Goal: Task Accomplishment & Management: Manage account settings

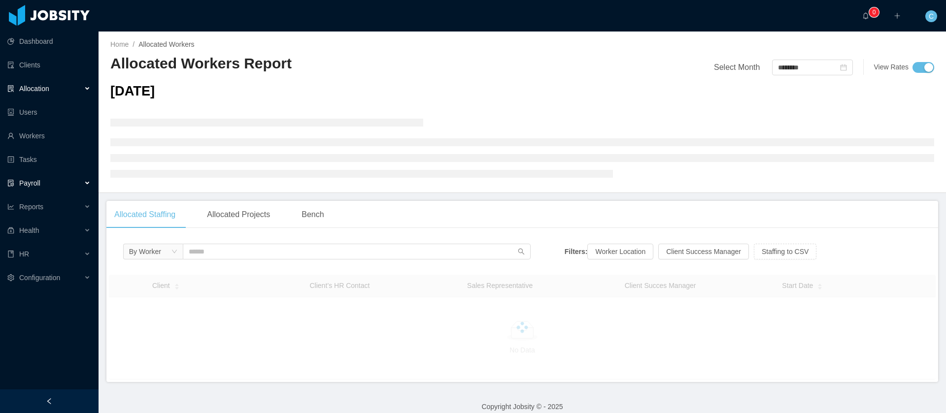
click at [53, 184] on div "Payroll" at bounding box center [49, 183] width 99 height 20
click at [48, 212] on link "Earnings & Discounts" at bounding box center [53, 207] width 76 height 20
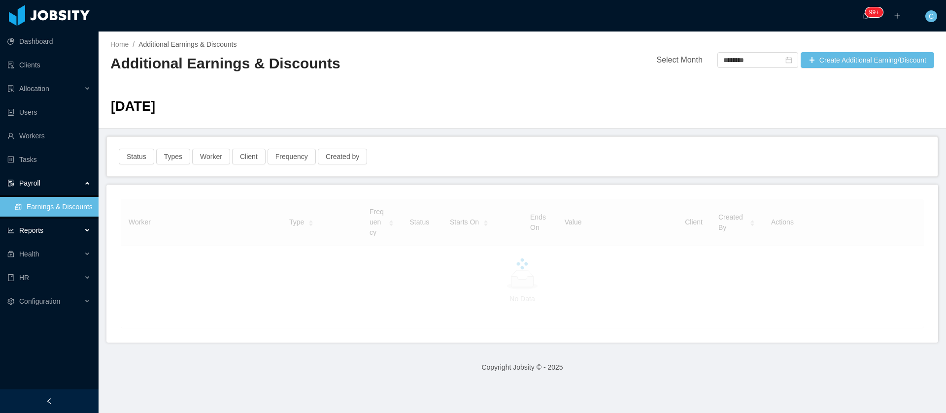
click at [47, 232] on div "Reports" at bounding box center [49, 231] width 99 height 20
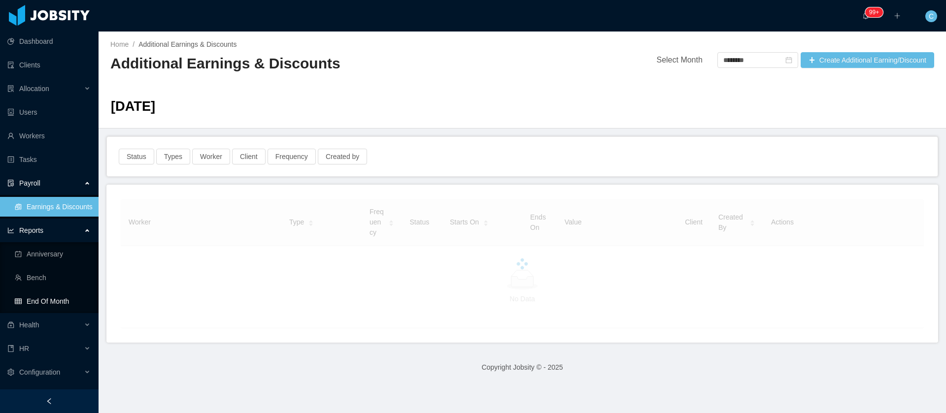
click at [61, 301] on link "End Of Month" at bounding box center [53, 302] width 76 height 20
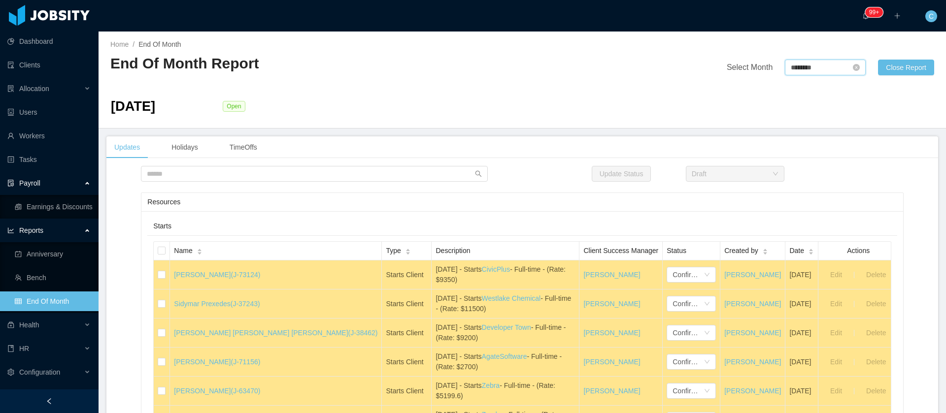
click at [796, 66] on input "********" at bounding box center [825, 68] width 81 height 16
click at [880, 156] on link "Sep" at bounding box center [880, 155] width 20 height 12
type input "********"
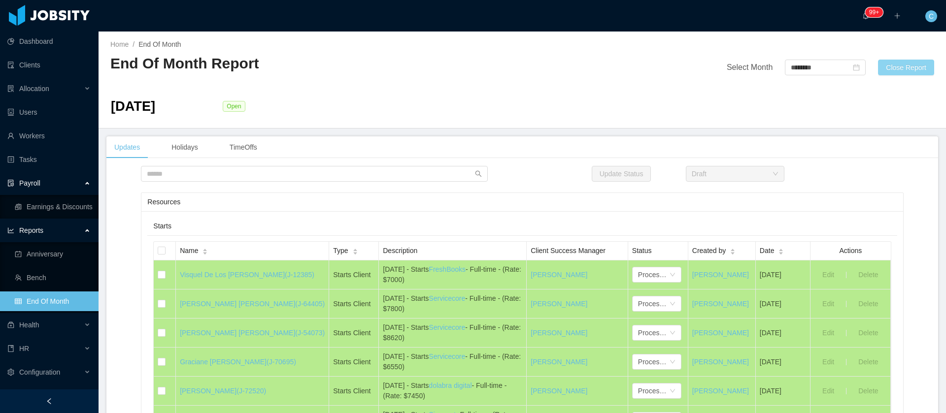
click at [895, 65] on button "Close Report" at bounding box center [906, 68] width 56 height 16
click at [908, 130] on button "OK" at bounding box center [905, 130] width 18 height 12
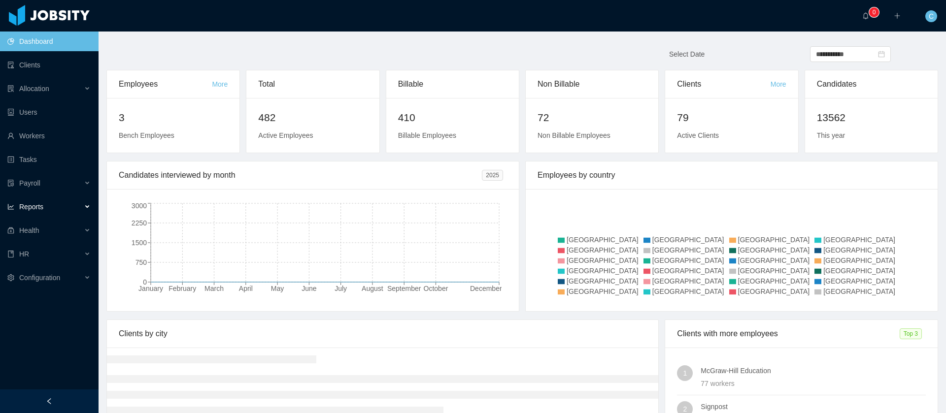
click at [34, 203] on span "Reports" at bounding box center [31, 207] width 24 height 8
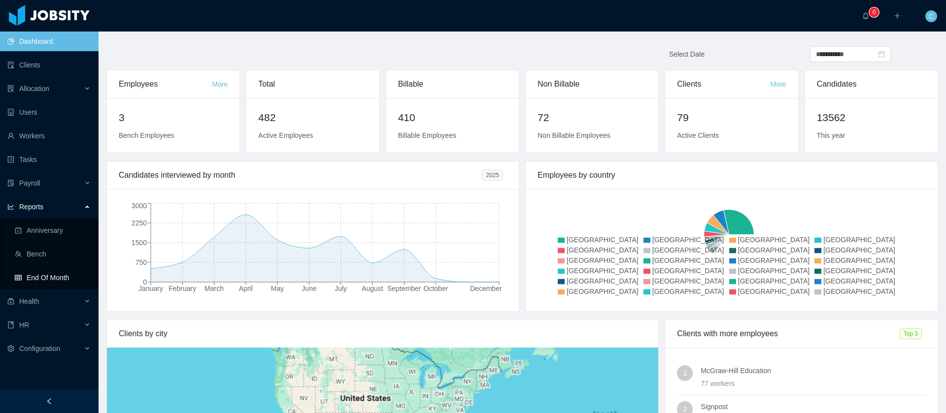
click at [57, 285] on link "End Of Month" at bounding box center [53, 278] width 76 height 20
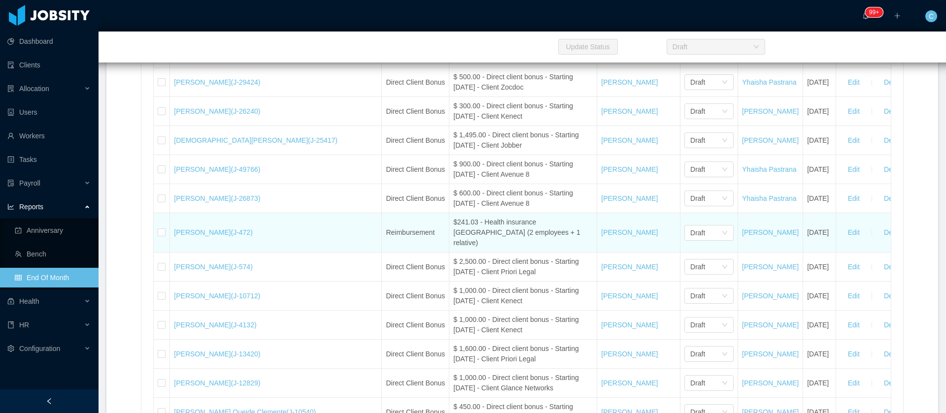
scroll to position [2739, 0]
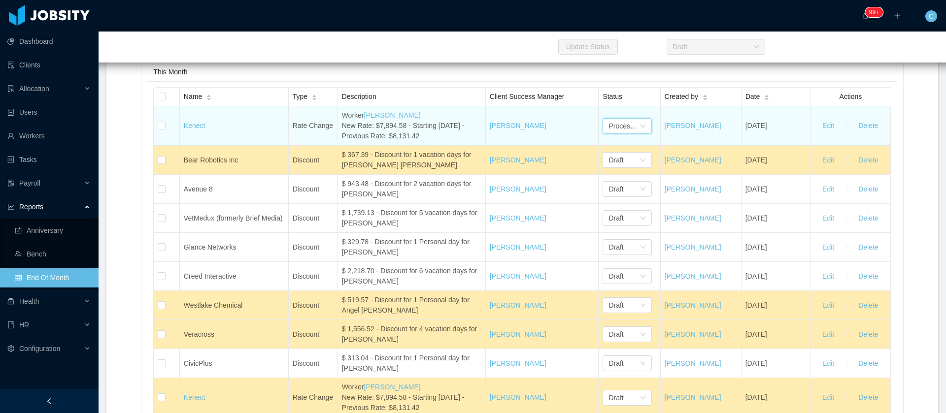
click at [614, 134] on div "Processed" at bounding box center [624, 126] width 31 height 15
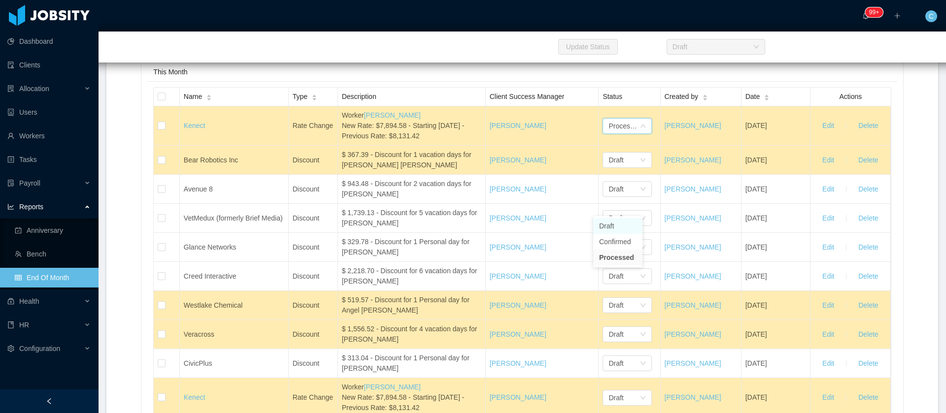
click at [618, 228] on li "Draft" at bounding box center [617, 226] width 49 height 16
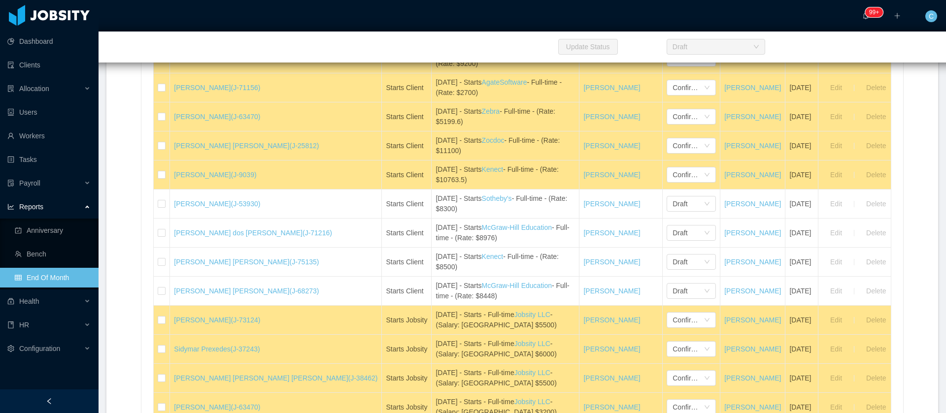
scroll to position [0, 0]
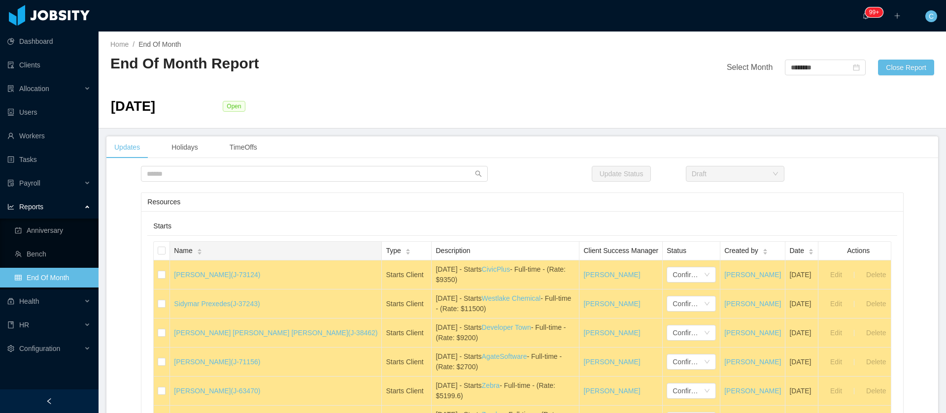
click at [200, 250] on div "Name" at bounding box center [188, 251] width 28 height 10
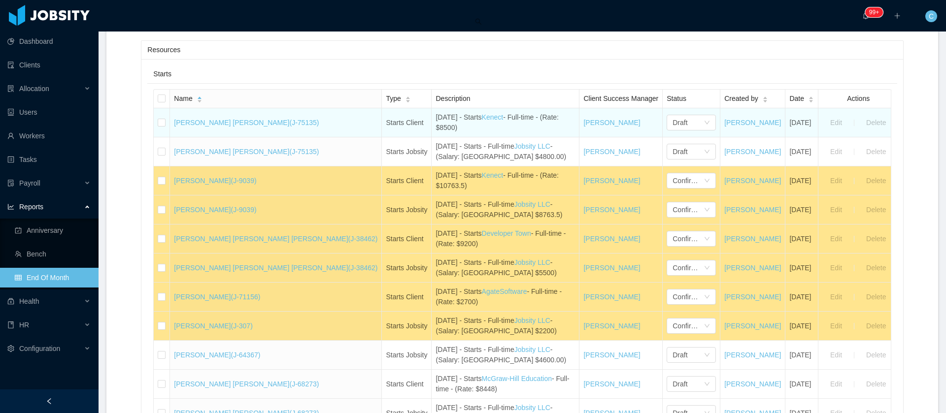
scroll to position [74, 0]
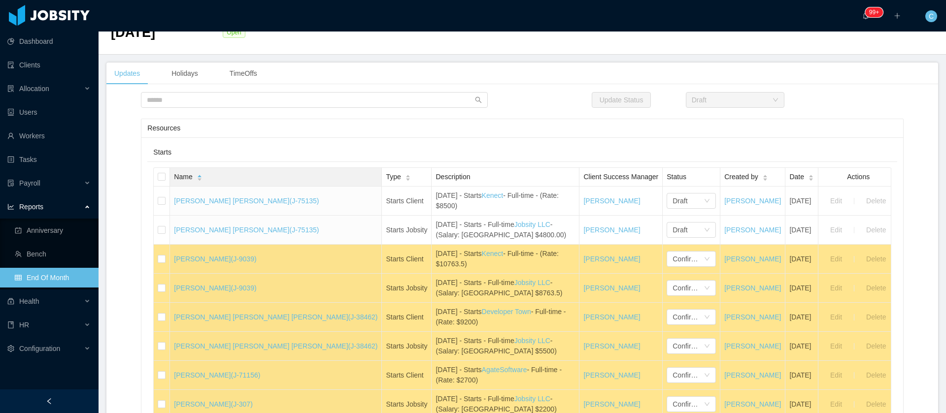
click at [184, 175] on span "Name" at bounding box center [183, 177] width 18 height 10
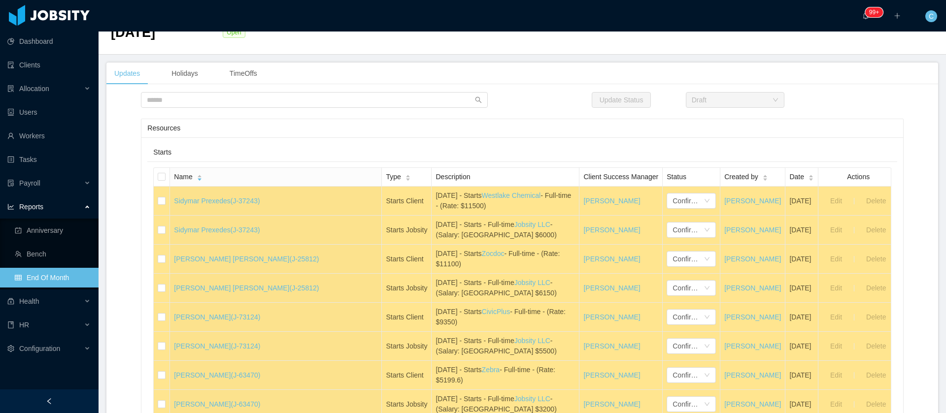
scroll to position [370, 0]
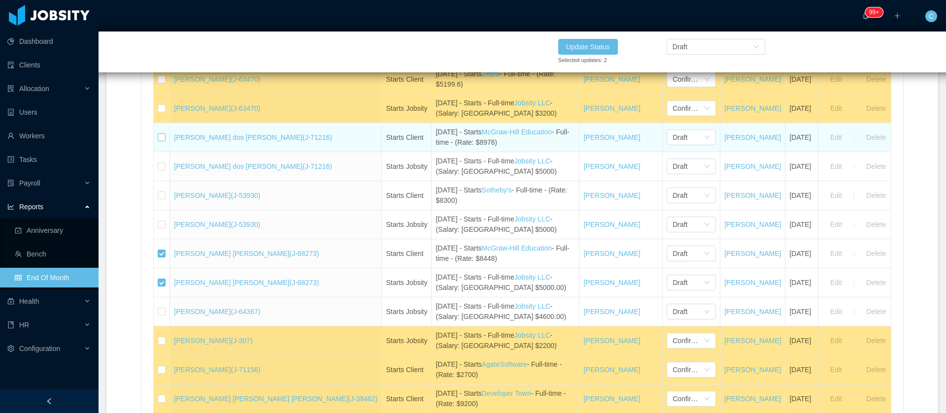
click at [161, 142] on label at bounding box center [162, 138] width 8 height 10
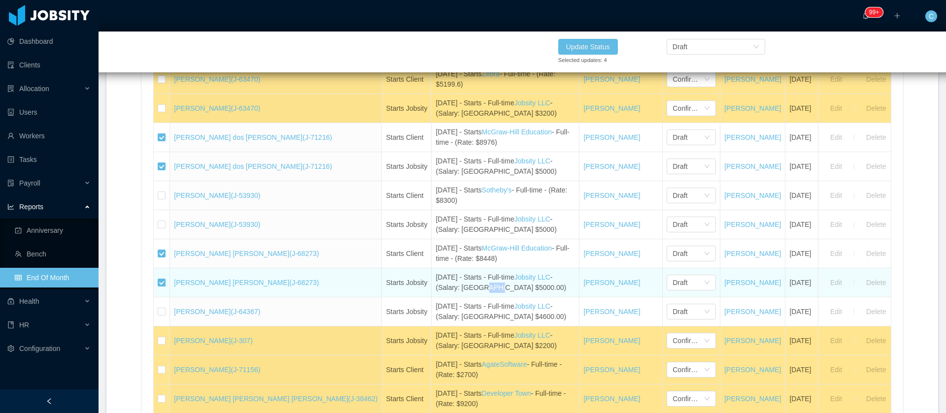
drag, startPoint x: 414, startPoint y: 291, endPoint x: 430, endPoint y: 293, distance: 16.4
click at [432, 293] on td "October 10th - Starts - Full-time Jobsity LLC - (Salary: USA $5000.00)" at bounding box center [506, 283] width 148 height 29
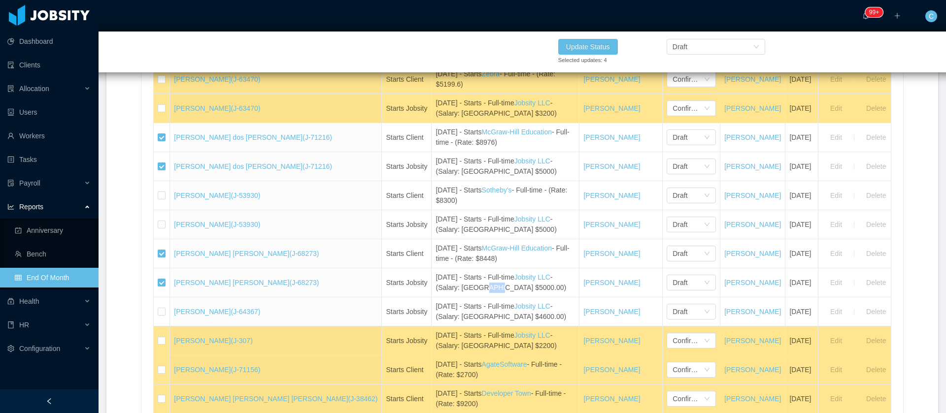
copy div "5000"
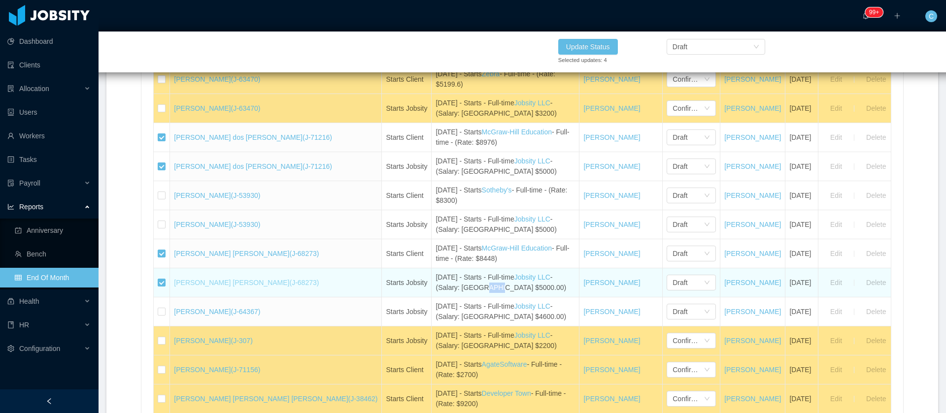
drag, startPoint x: 195, startPoint y: 275, endPoint x: 178, endPoint y: 285, distance: 19.0
click at [178, 285] on td "Lucas Fraga Trentin (J-68273)" at bounding box center [276, 283] width 212 height 29
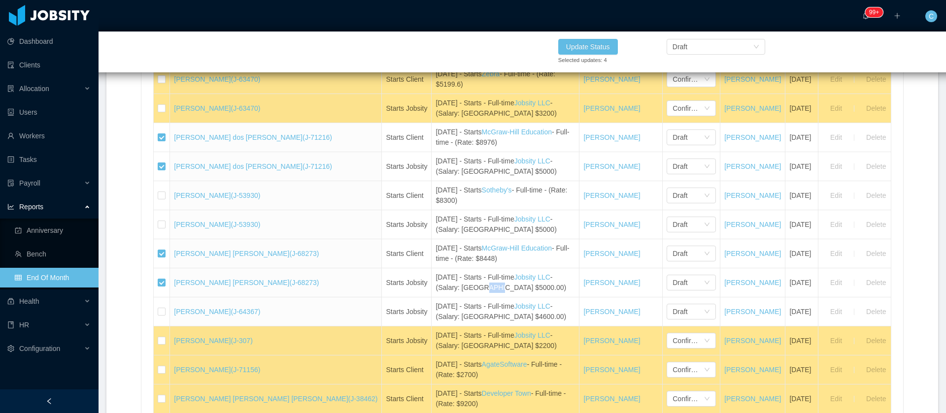
copy link "[PERSON_NAME] [PERSON_NAME] (J-68273)"
drag, startPoint x: 317, startPoint y: 166, endPoint x: 561, endPoint y: 7, distance: 290.6
click at [175, 173] on td "[PERSON_NAME] dos [PERSON_NAME] (J-71216)" at bounding box center [276, 166] width 212 height 29
copy link "[PERSON_NAME] dos [PERSON_NAME] (J-71216)"
click at [676, 41] on div "Draft" at bounding box center [680, 46] width 15 height 15
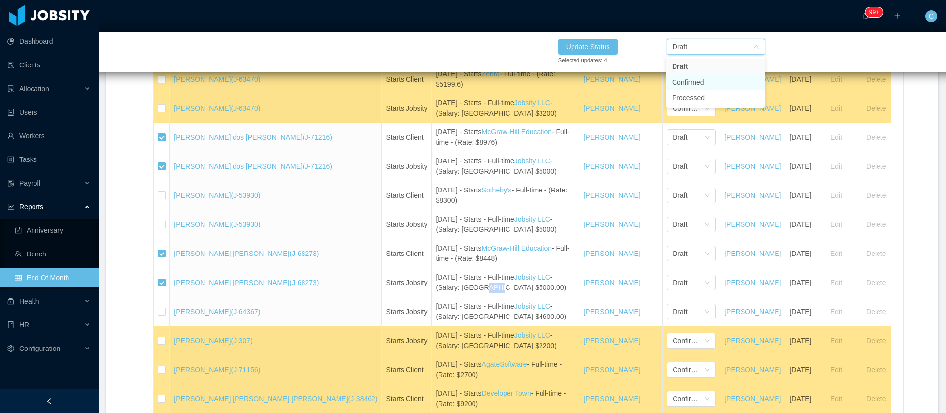
click at [702, 83] on li "Confirmed" at bounding box center [715, 82] width 99 height 16
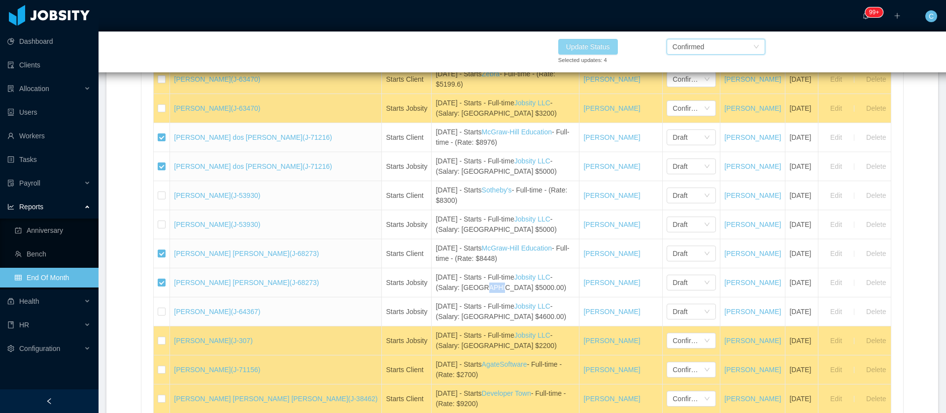
click at [607, 44] on button "Update Status" at bounding box center [588, 47] width 60 height 16
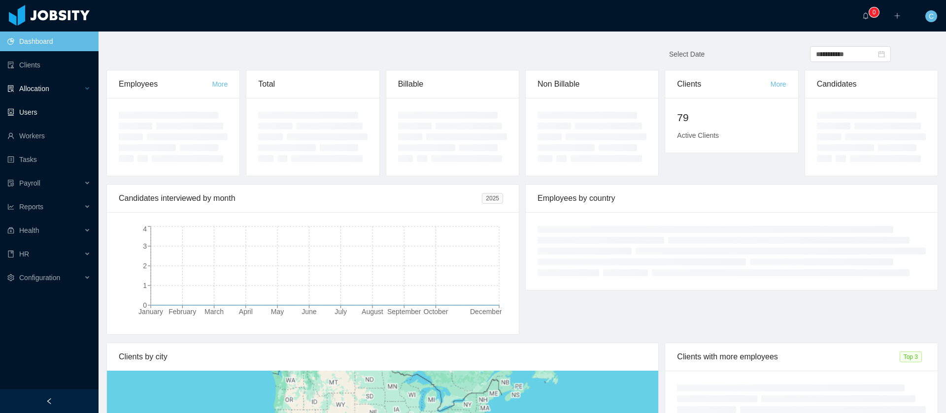
click at [51, 87] on div "Allocation" at bounding box center [49, 89] width 99 height 20
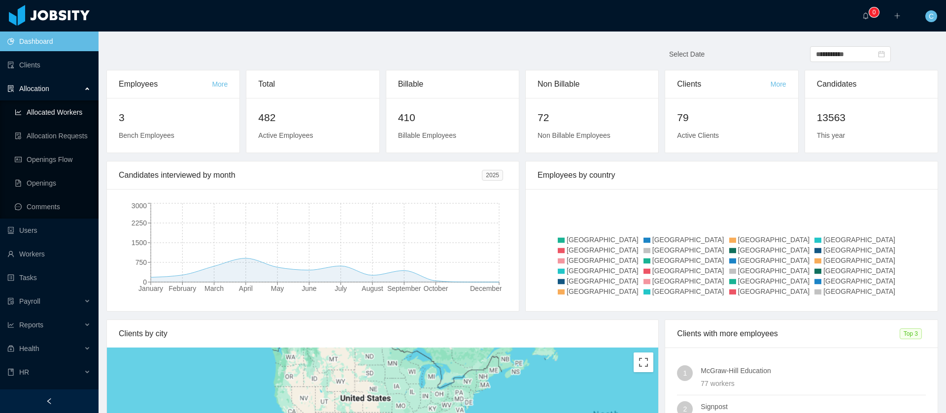
click at [44, 112] on link "Allocated Workers" at bounding box center [53, 112] width 76 height 20
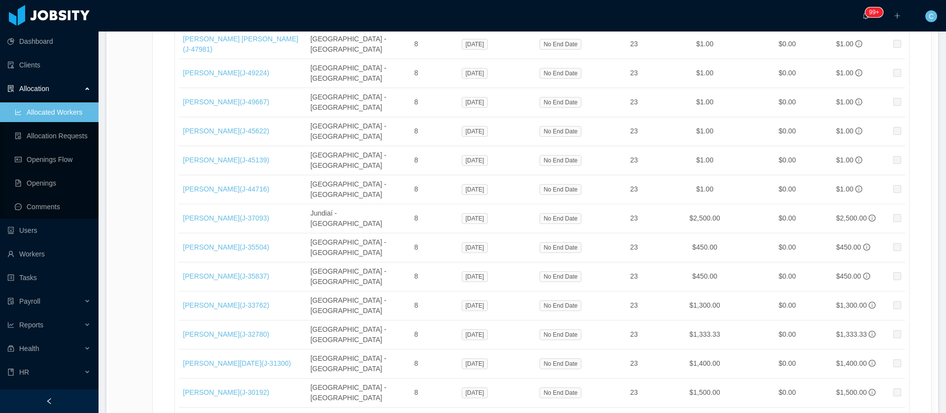
scroll to position [16672, 0]
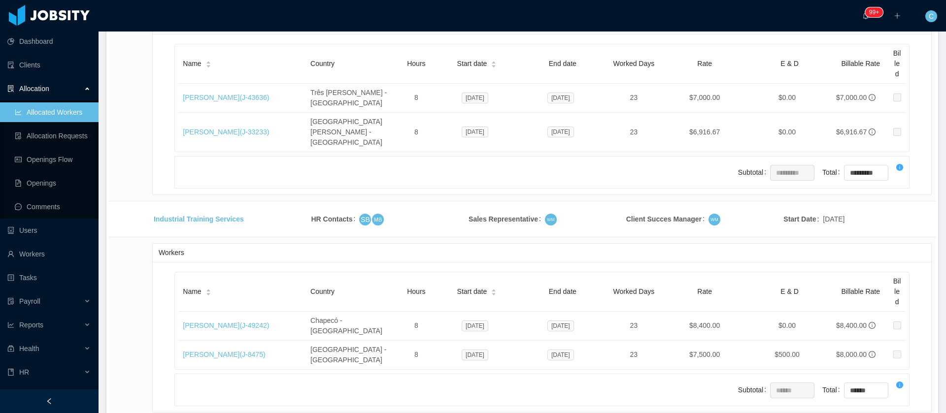
click at [903, 342] on li "500 / page" at bounding box center [897, 340] width 45 height 16
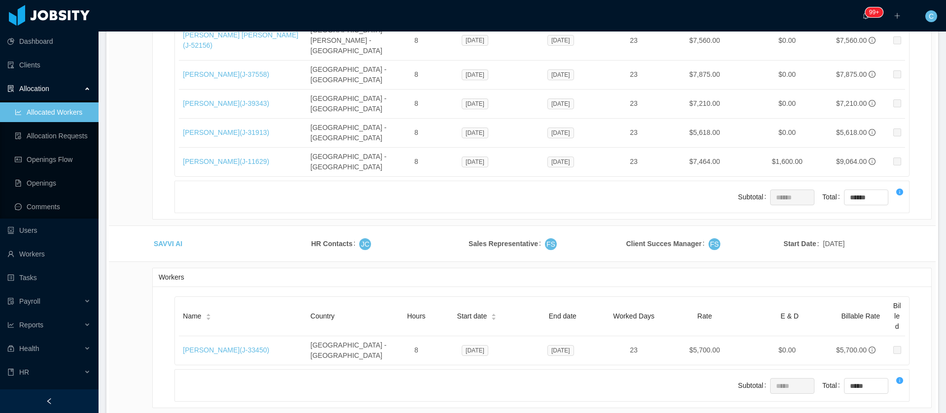
drag, startPoint x: 491, startPoint y: 336, endPoint x: 450, endPoint y: 339, distance: 41.1
copy span "Oct 14, 2025"
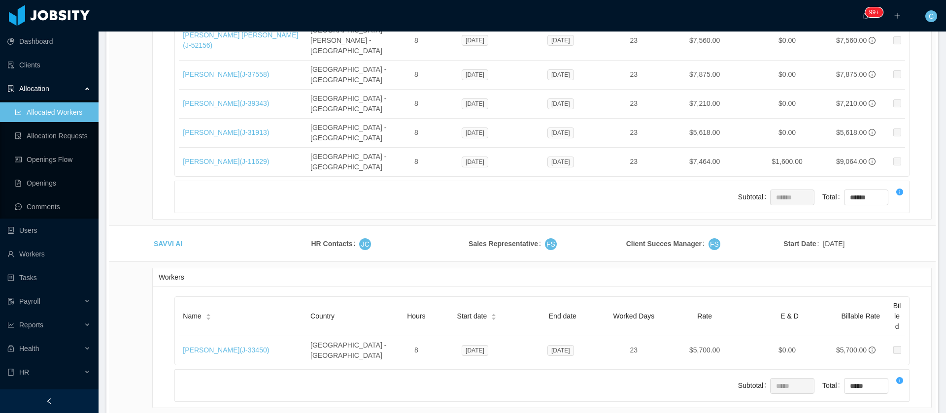
copy span "[DATE]"
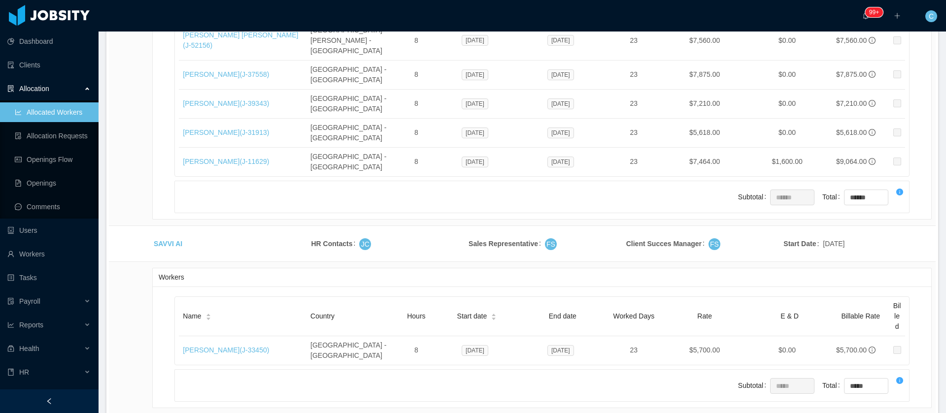
drag, startPoint x: 712, startPoint y: 338, endPoint x: 674, endPoint y: 337, distance: 38.9
copy td "$8,448.00"
copy td "$8,976.00"
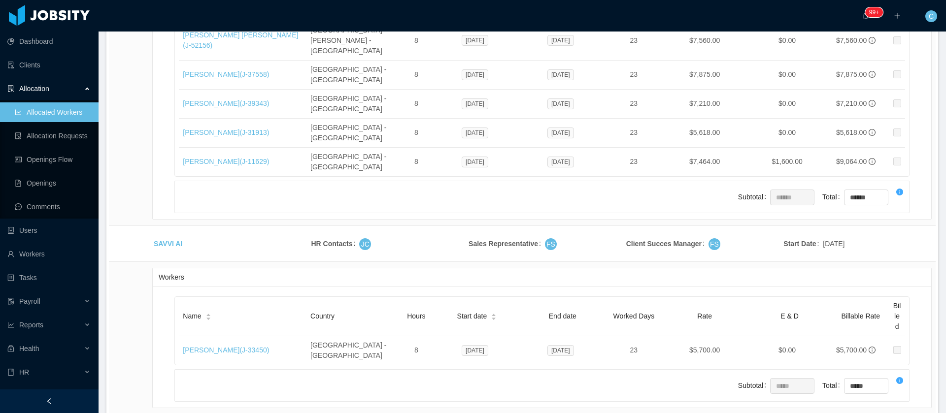
copy table "Name Country Hours Start date End date Worked Days Rate E & D Billable Rate Bil…"
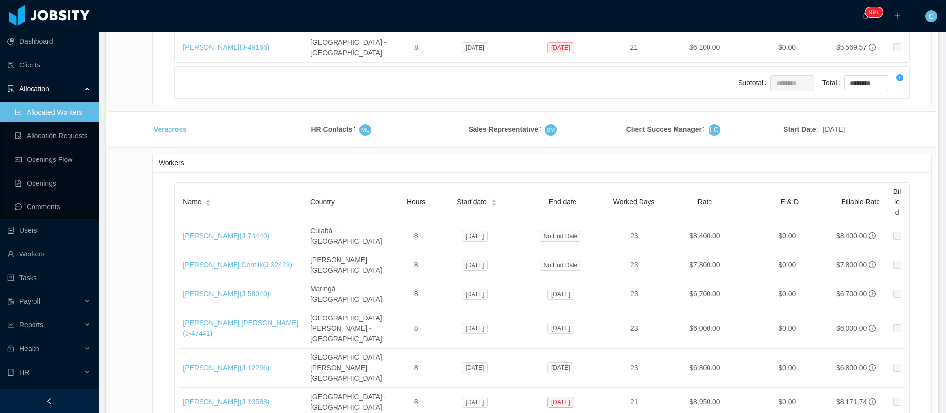
scroll to position [3055, 0]
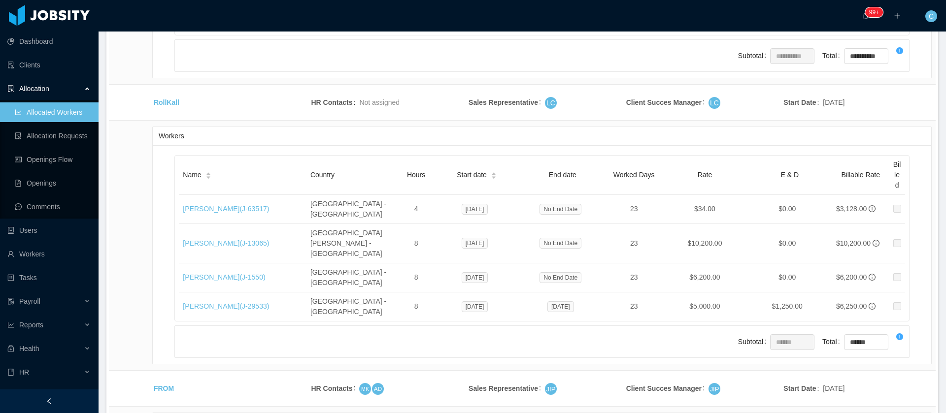
drag, startPoint x: 180, startPoint y: 318, endPoint x: 258, endPoint y: 317, distance: 77.9
copy link "Daniel David Batista Baez"
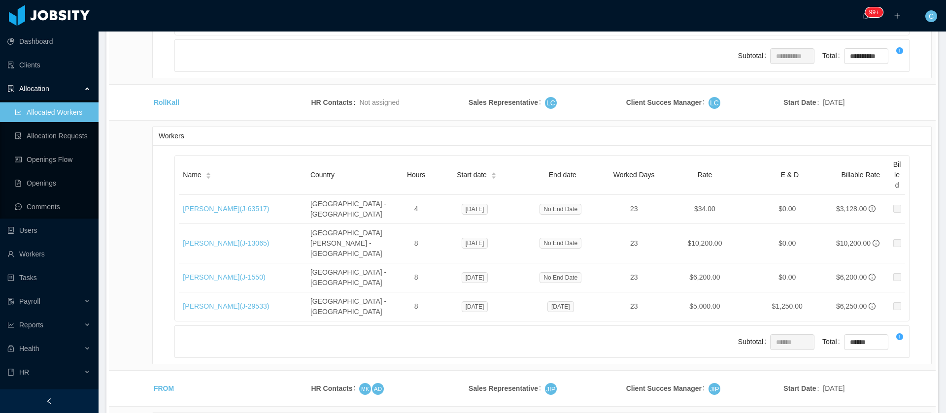
copy span "Oct 20, 2025"
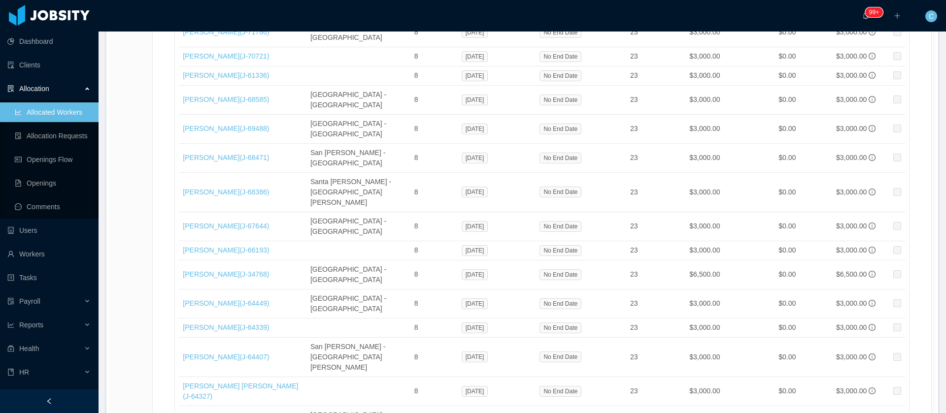
copy span "Oct 14, 2025"
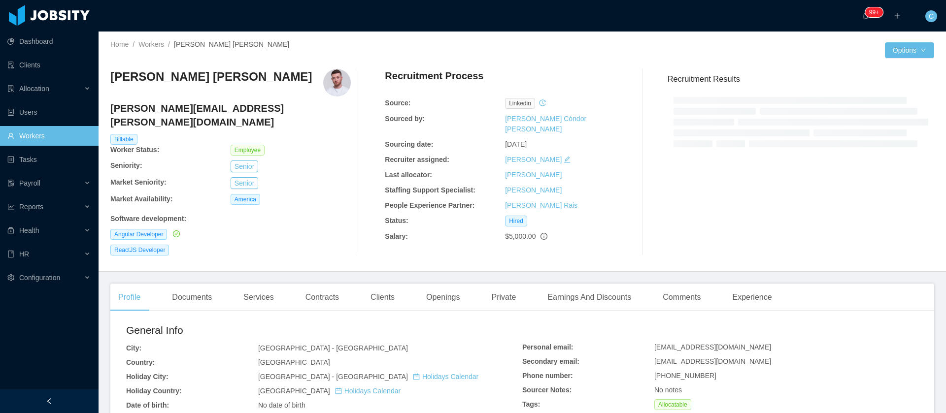
drag, startPoint x: 348, startPoint y: 243, endPoint x: 327, endPoint y: 233, distance: 23.1
click at [327, 245] on div "ReactJS Developer" at bounding box center [230, 250] width 240 height 11
click at [328, 284] on div "Contracts" at bounding box center [322, 298] width 49 height 28
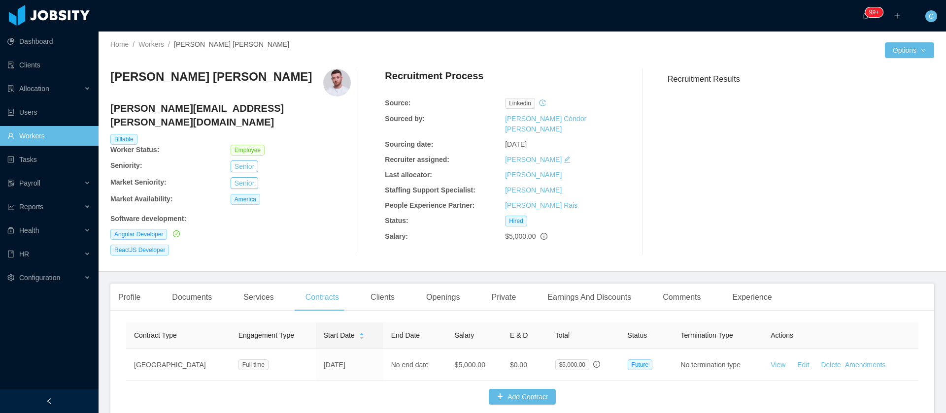
click at [180, 107] on h4 "lucas.trentin@jobsity.com" at bounding box center [230, 116] width 240 height 28
click at [180, 106] on h4 "lucas.trentin@jobsity.com" at bounding box center [230, 116] width 240 height 28
copy h4 "lucas.trentin@jobsity.com"
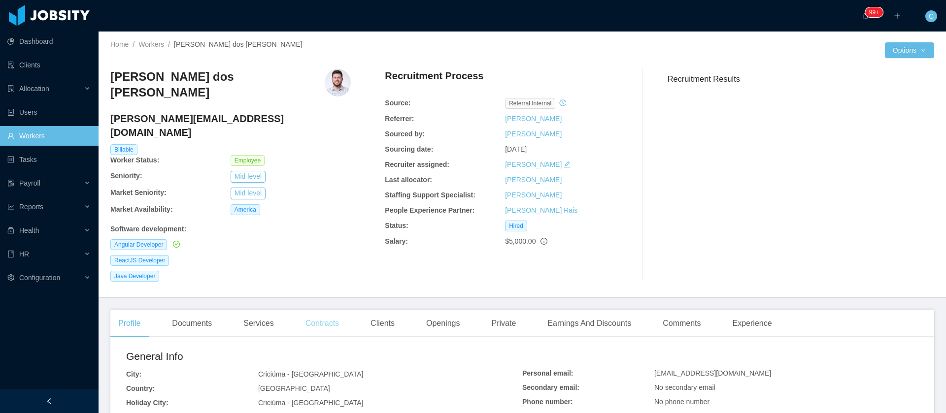
click at [312, 310] on div "Contracts" at bounding box center [322, 324] width 49 height 28
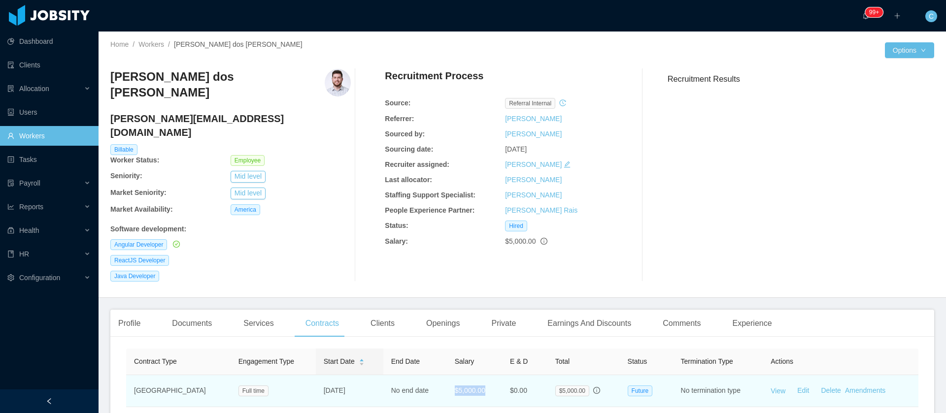
drag, startPoint x: 470, startPoint y: 366, endPoint x: 436, endPoint y: 365, distance: 34.0
click at [447, 375] on td "$5,000.00" at bounding box center [474, 391] width 55 height 32
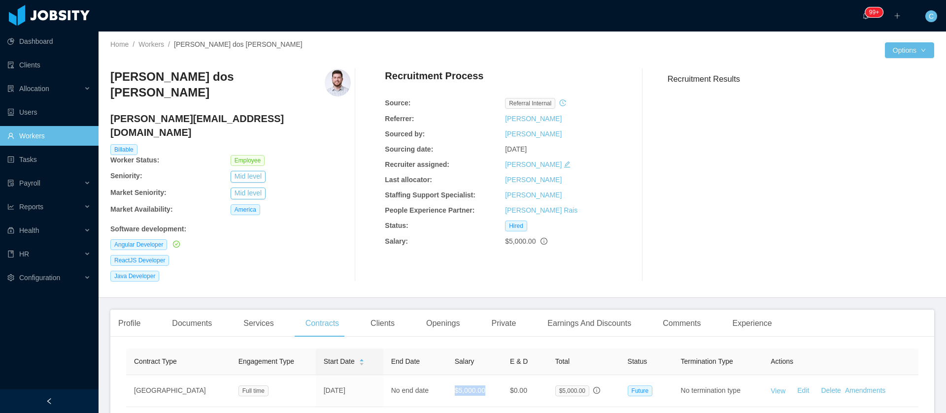
copy span "$5,000.00"
click at [192, 112] on h4 "[PERSON_NAME][EMAIL_ADDRESS][DOMAIN_NAME]" at bounding box center [230, 126] width 240 height 28
copy h4 "[PERSON_NAME][EMAIL_ADDRESS][DOMAIN_NAME]"
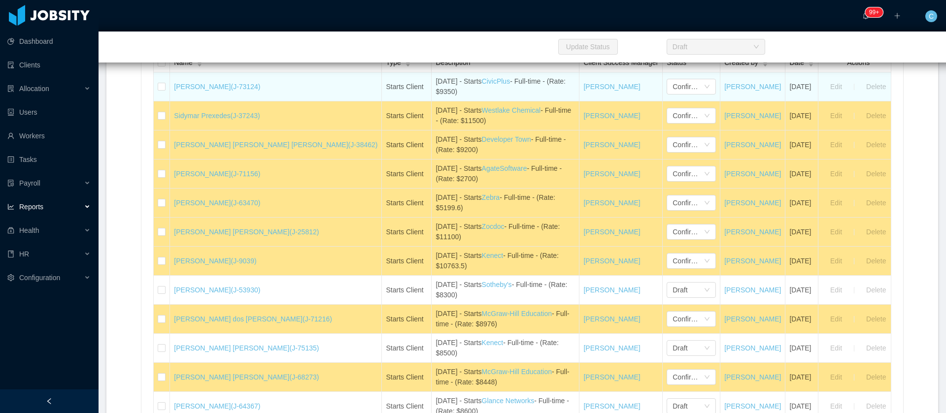
scroll to position [148, 0]
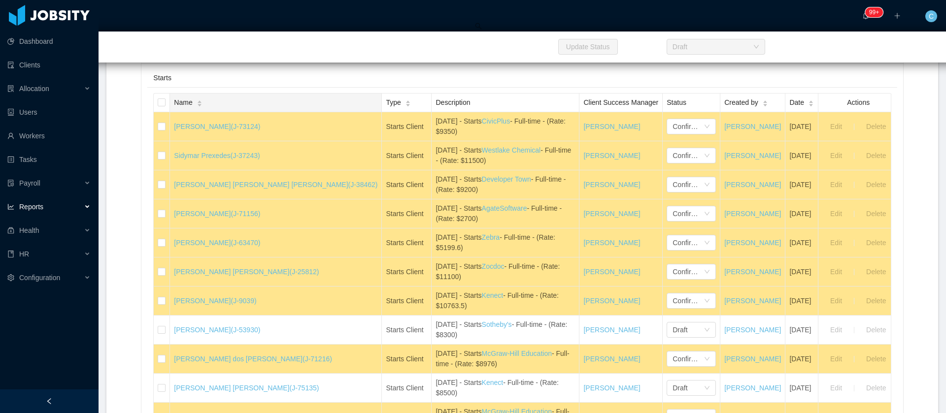
click at [192, 102] on span "Name" at bounding box center [183, 103] width 18 height 10
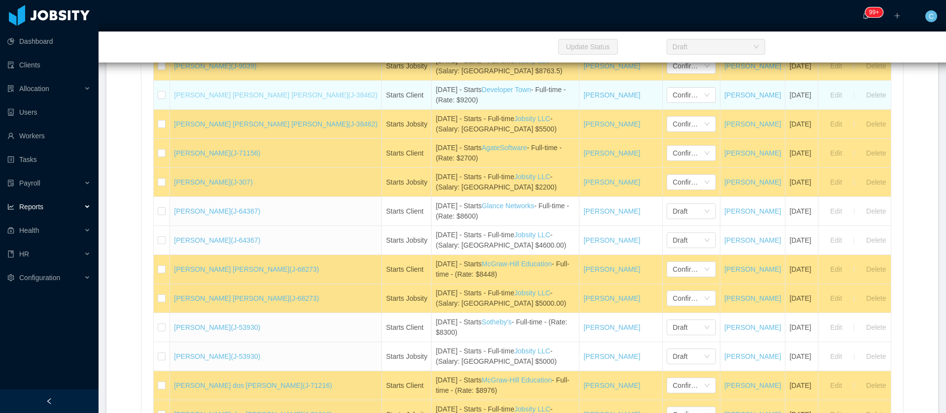
scroll to position [370, 0]
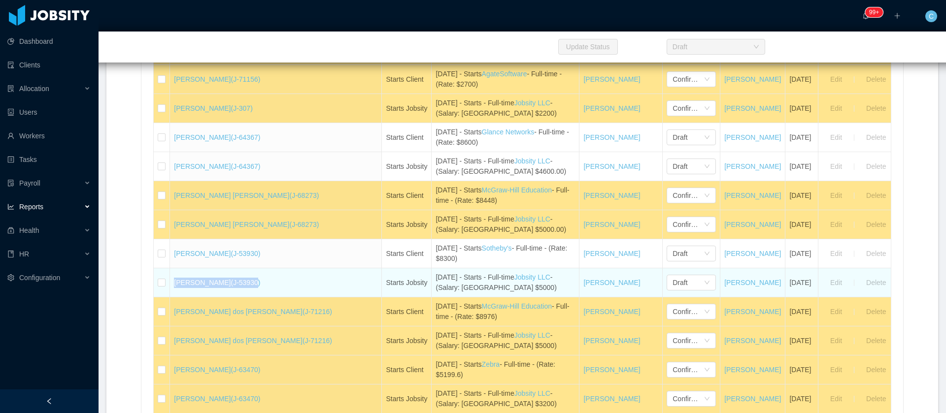
drag, startPoint x: 240, startPoint y: 288, endPoint x: 172, endPoint y: 283, distance: 68.2
click at [172, 283] on tr "[PERSON_NAME] (J-53930) Starts Jobsity [DATE] - Starts - Full-time Jobsity LLC …" at bounding box center [526, 283] width 745 height 29
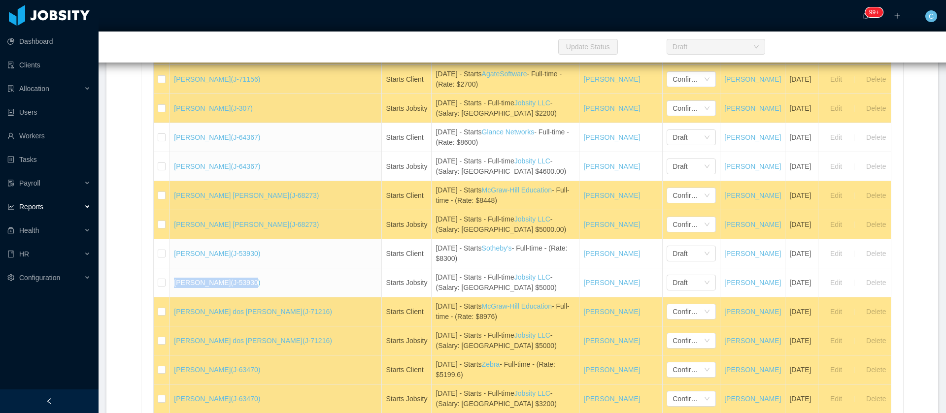
copy tr "[PERSON_NAME] (J-5393"
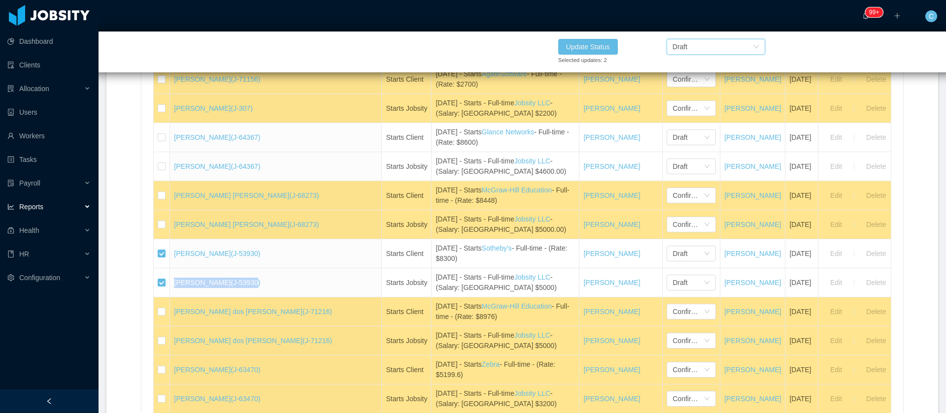
click at [679, 46] on div "Draft" at bounding box center [680, 46] width 15 height 15
click at [698, 84] on li "Confirmed" at bounding box center [715, 82] width 99 height 16
click at [589, 46] on button "Update Status" at bounding box center [588, 47] width 60 height 16
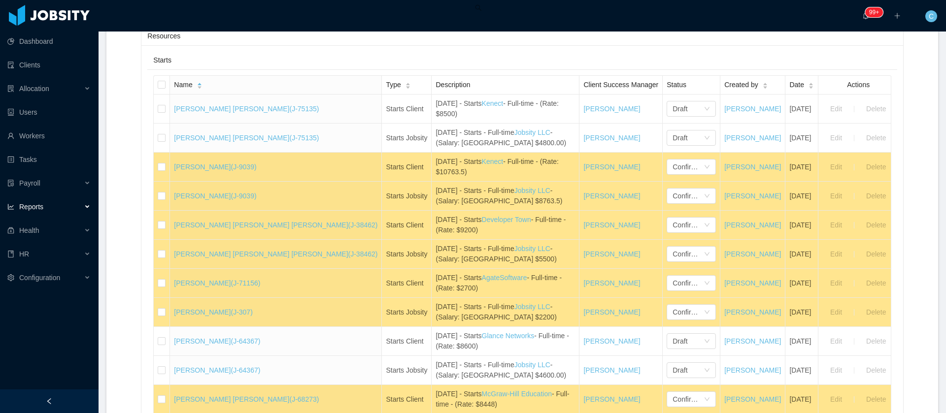
scroll to position [74, 0]
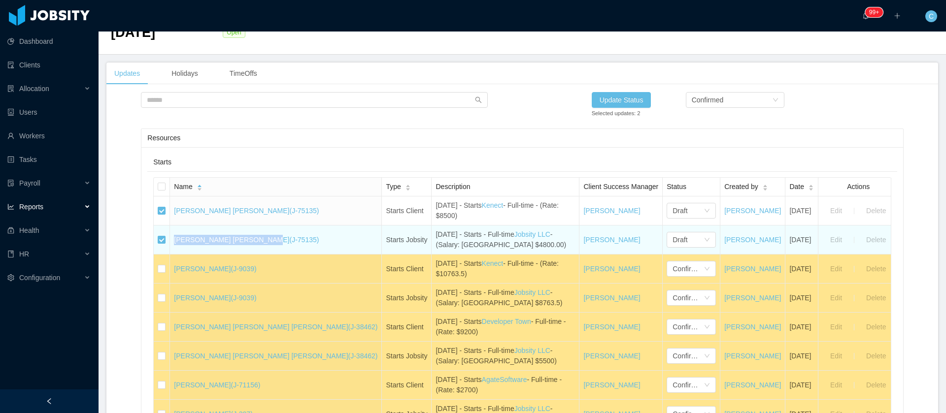
drag, startPoint x: 176, startPoint y: 246, endPoint x: 254, endPoint y: 250, distance: 77.5
click at [254, 250] on td "[PERSON_NAME] [PERSON_NAME] (J-75135)" at bounding box center [276, 240] width 212 height 29
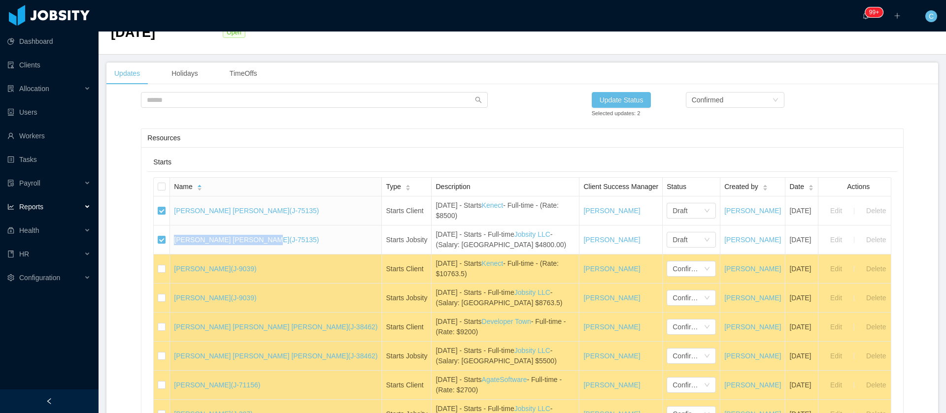
copy link "[PERSON_NAME] [PERSON_NAME]"
click at [619, 96] on button "Update Status" at bounding box center [622, 100] width 60 height 16
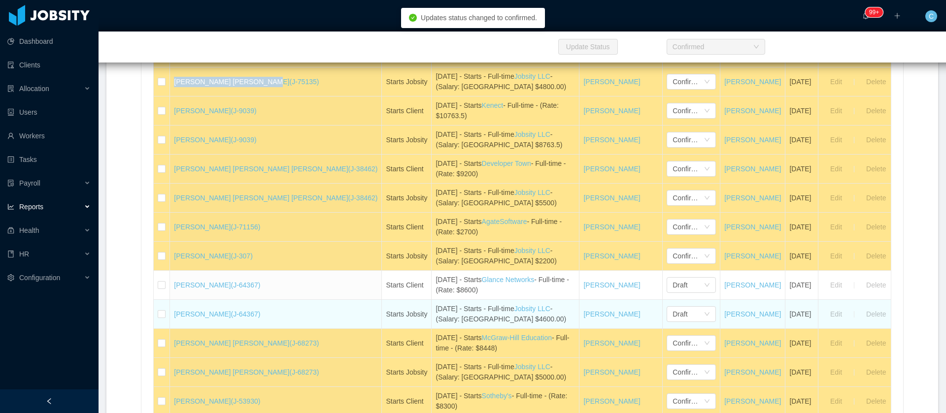
scroll to position [370, 0]
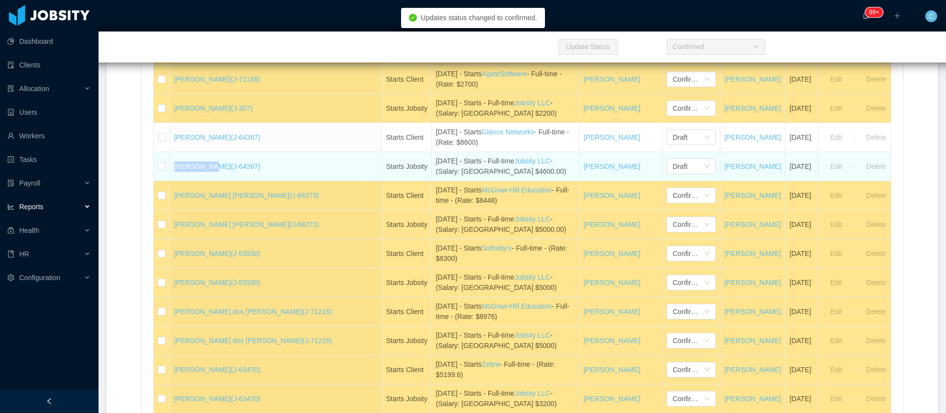
drag, startPoint x: 175, startPoint y: 172, endPoint x: 209, endPoint y: 174, distance: 33.5
click at [209, 174] on td "[PERSON_NAME] (J-64367)" at bounding box center [276, 166] width 212 height 29
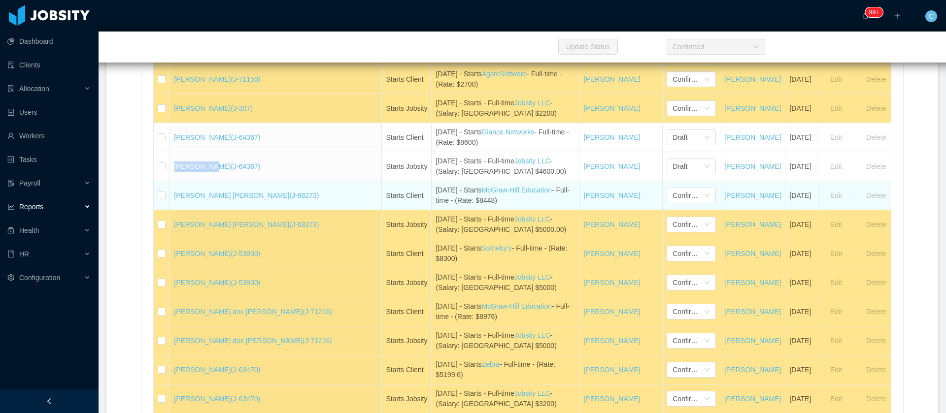
copy link "[PERSON_NAME]"
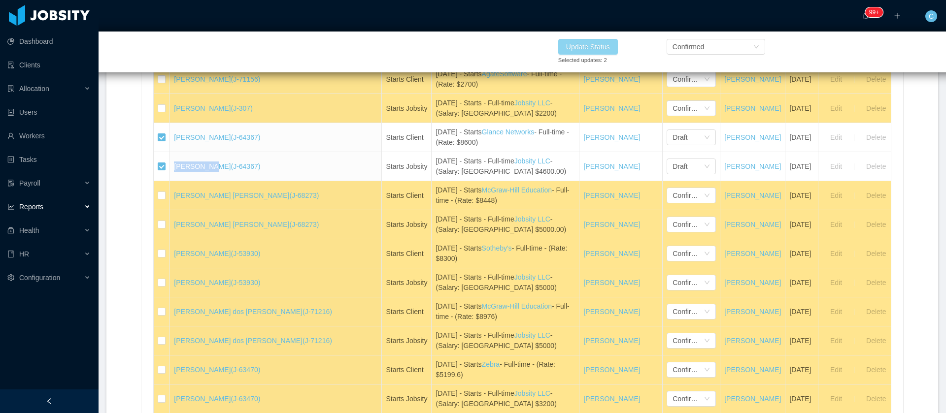
click at [607, 39] on button "Update Status" at bounding box center [588, 47] width 60 height 16
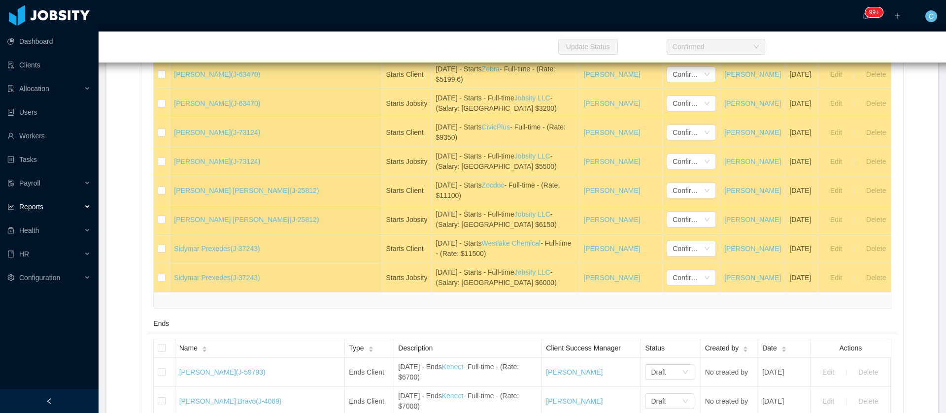
scroll to position [887, 0]
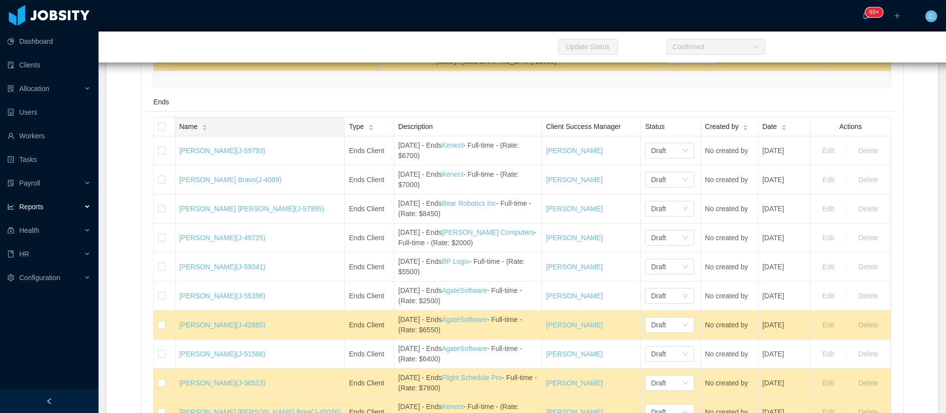
click at [207, 133] on icon "icon: caret-down" at bounding box center [204, 129] width 5 height 5
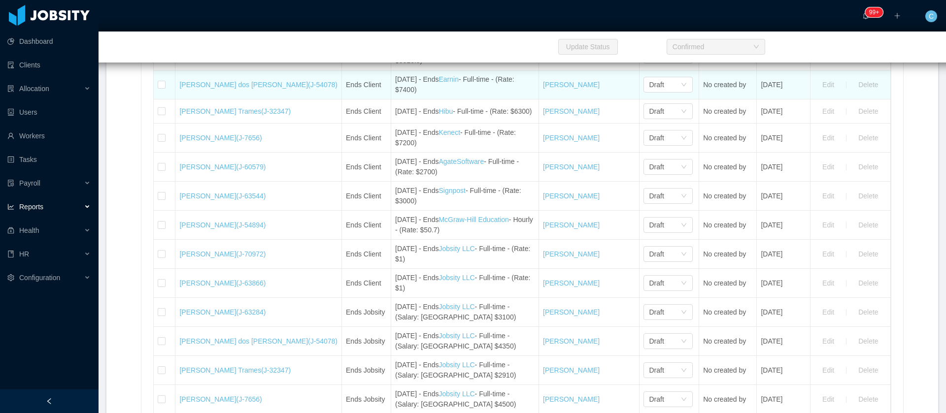
scroll to position [1700, 0]
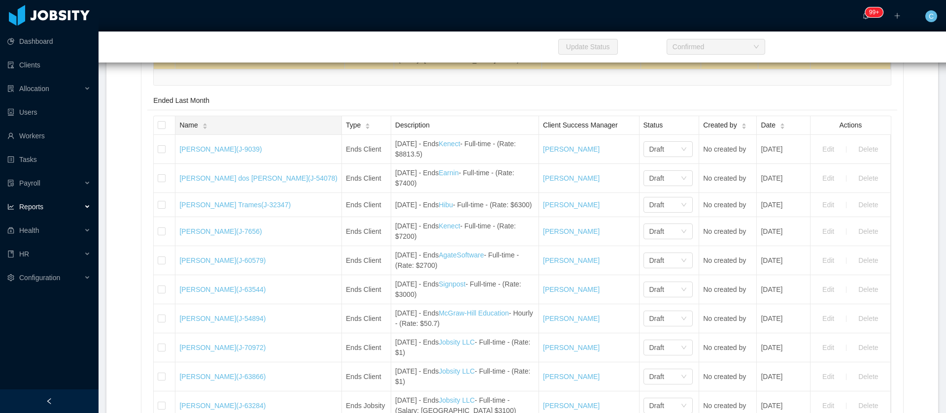
click at [191, 131] on span "Name" at bounding box center [188, 125] width 18 height 10
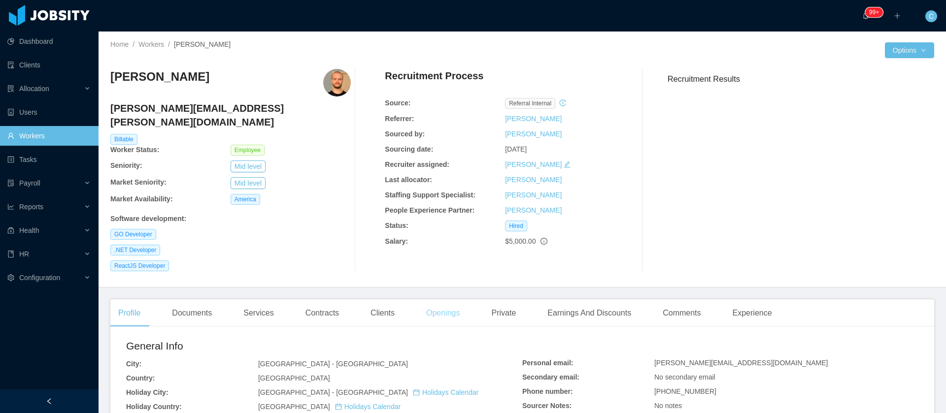
click at [444, 300] on div "Openings" at bounding box center [443, 314] width 50 height 28
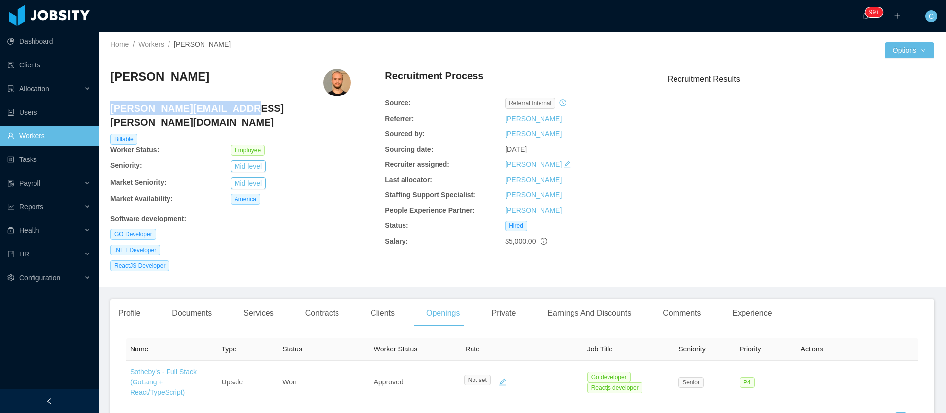
drag, startPoint x: 200, startPoint y: 115, endPoint x: 110, endPoint y: 119, distance: 89.7
click at [110, 119] on div "[PERSON_NAME][EMAIL_ADDRESS][PERSON_NAME][DOMAIN_NAME]" at bounding box center [230, 118] width 240 height 33
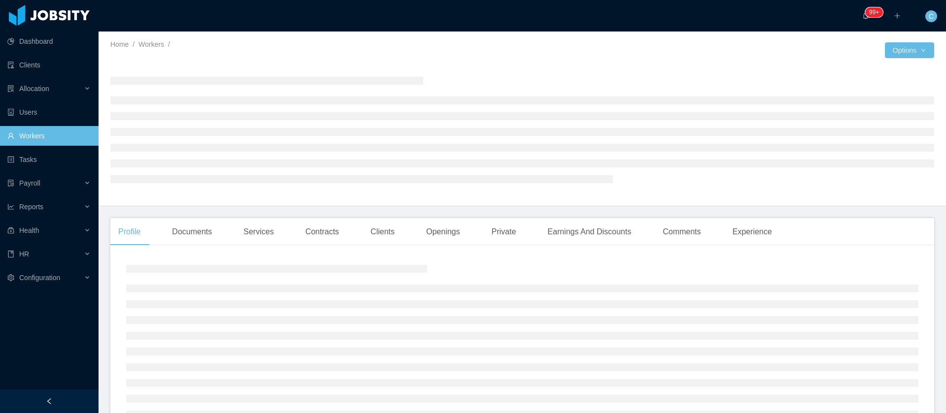
click at [449, 234] on div "Openings" at bounding box center [443, 232] width 50 height 28
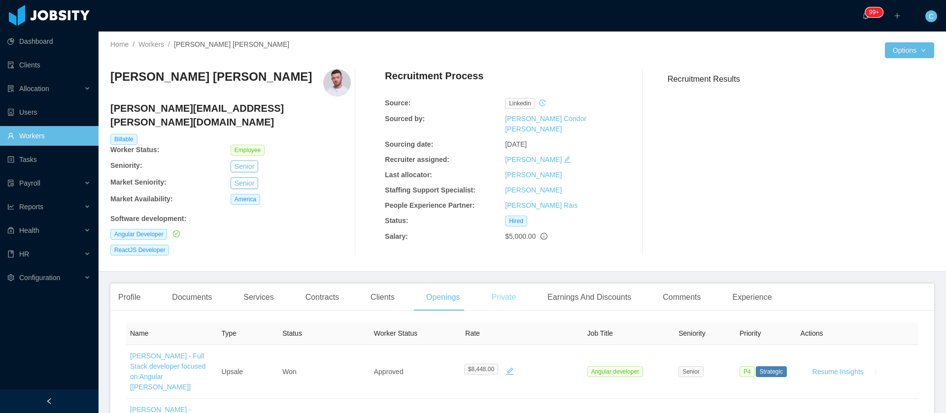
scroll to position [74, 0]
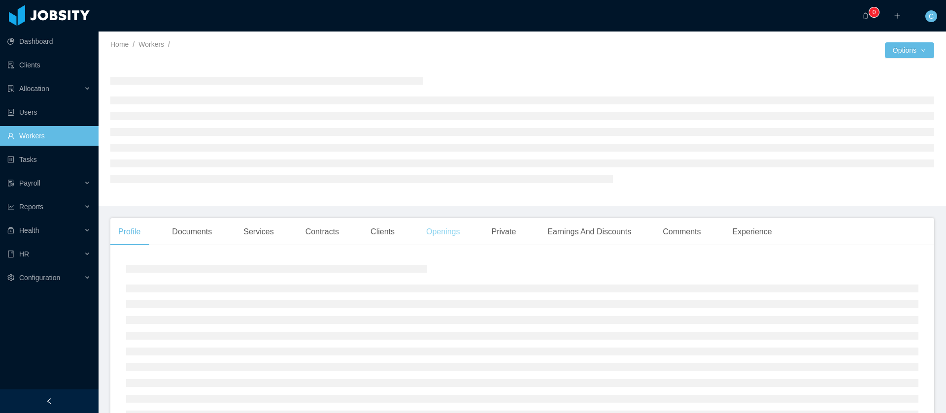
click at [440, 222] on div "Openings" at bounding box center [443, 232] width 50 height 28
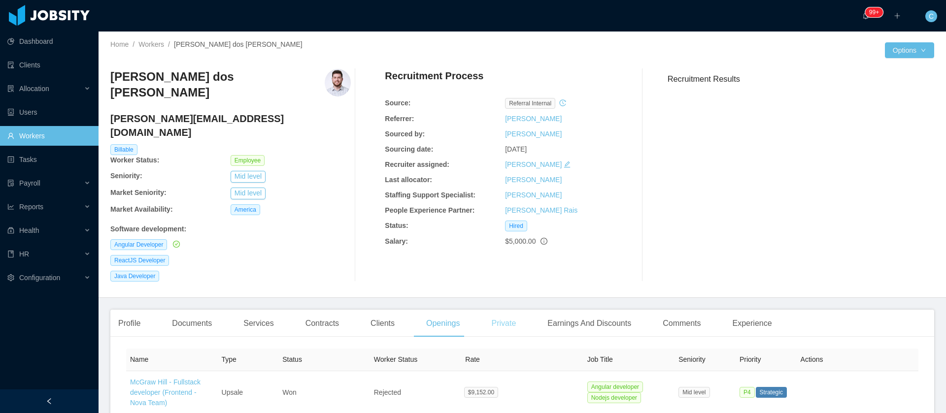
scroll to position [74, 0]
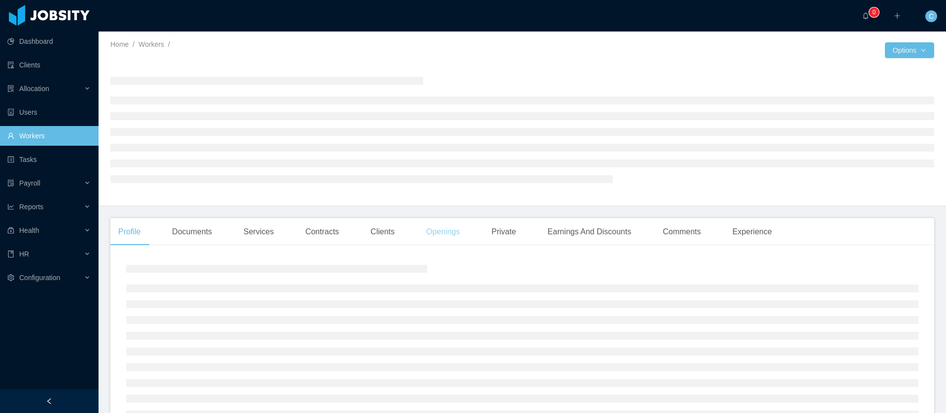
click at [444, 239] on div "Openings" at bounding box center [443, 232] width 50 height 28
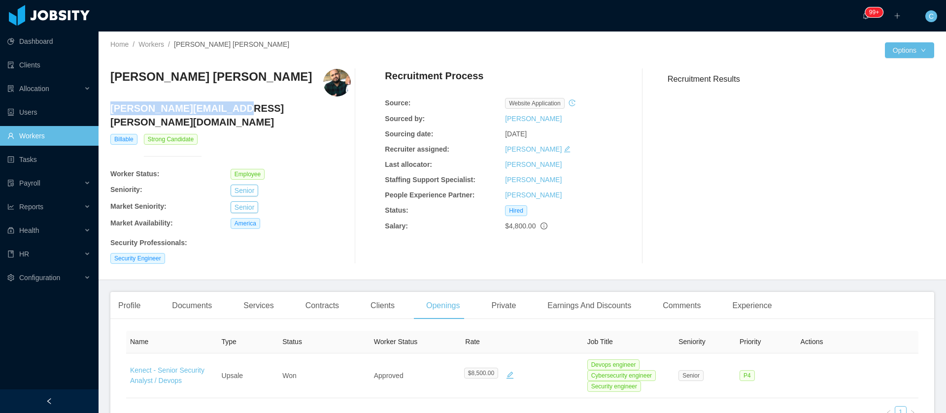
drag, startPoint x: 237, startPoint y: 112, endPoint x: 111, endPoint y: 111, distance: 125.2
click at [112, 110] on h4 "[PERSON_NAME][EMAIL_ADDRESS][PERSON_NAME][DOMAIN_NAME]" at bounding box center [230, 116] width 240 height 28
copy h4 "[PERSON_NAME][EMAIL_ADDRESS][PERSON_NAME][DOMAIN_NAME]"
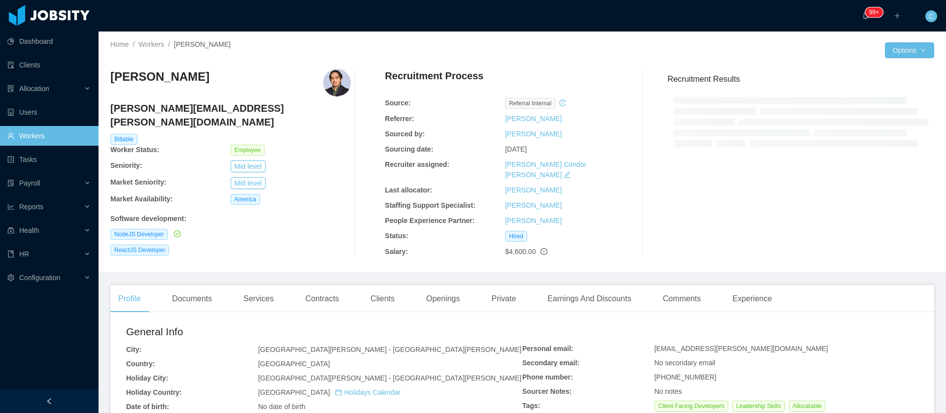
click at [431, 247] on div "Salary:" at bounding box center [445, 252] width 120 height 10
click at [446, 288] on div "Openings" at bounding box center [443, 299] width 50 height 28
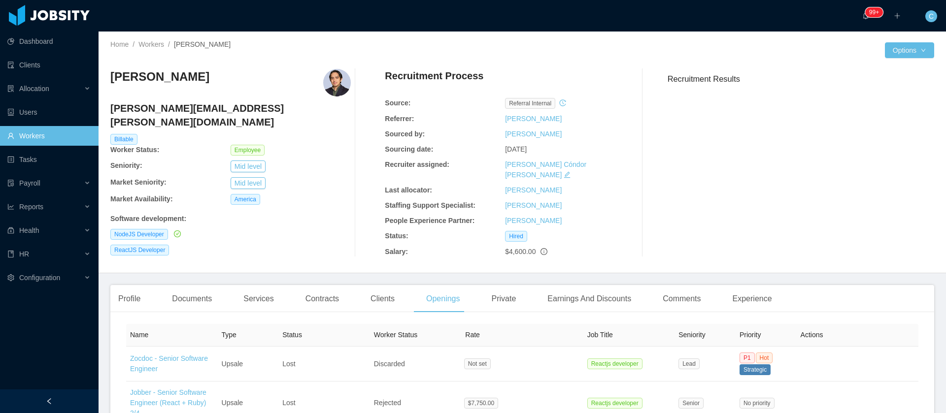
click at [192, 115] on div "[PERSON_NAME][EMAIL_ADDRESS][PERSON_NAME][DOMAIN_NAME]" at bounding box center [230, 118] width 240 height 33
click at [192, 115] on h4 "[PERSON_NAME][EMAIL_ADDRESS][PERSON_NAME][DOMAIN_NAME]" at bounding box center [230, 116] width 240 height 28
copy h4 "[PERSON_NAME][EMAIL_ADDRESS][PERSON_NAME][DOMAIN_NAME]"
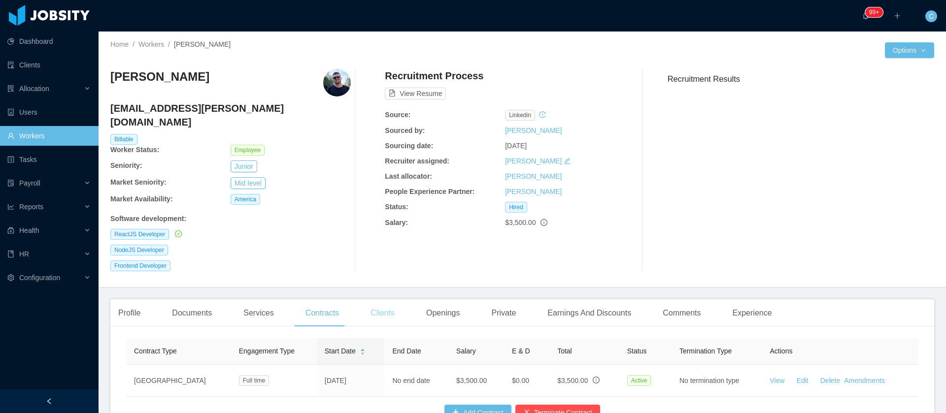
click at [363, 303] on div "Clients" at bounding box center [383, 314] width 40 height 28
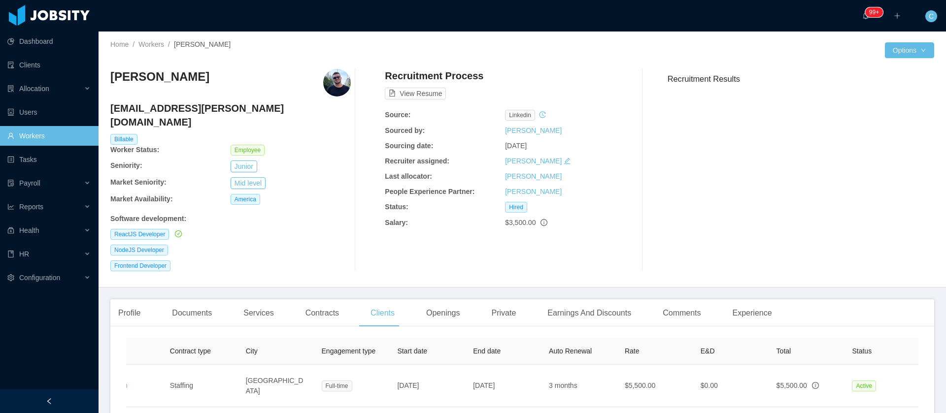
scroll to position [0, 204]
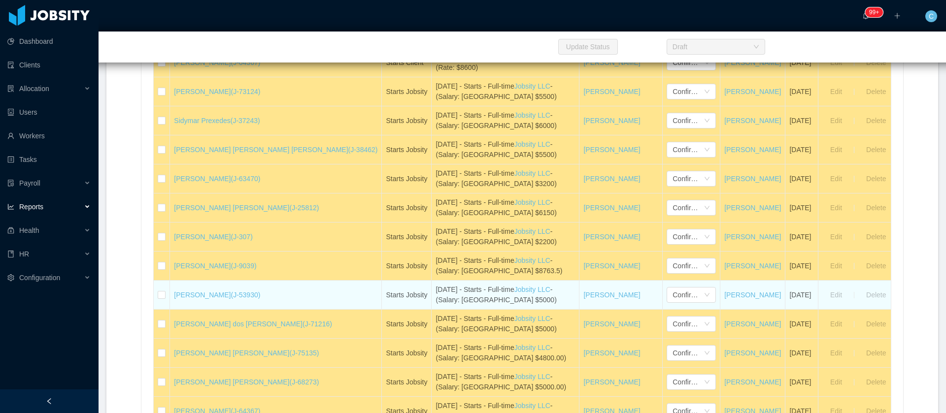
scroll to position [532, 0]
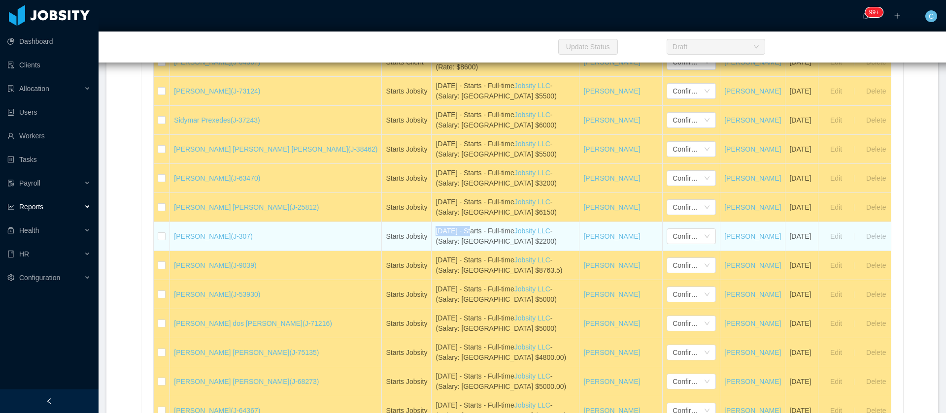
drag, startPoint x: 372, startPoint y: 233, endPoint x: 408, endPoint y: 230, distance: 36.6
click at [408, 230] on tr "[PERSON_NAME] (J-307) Starts Jobsity [DATE] - Starts - Full-time Jobsity LLC - …" at bounding box center [526, 236] width 745 height 29
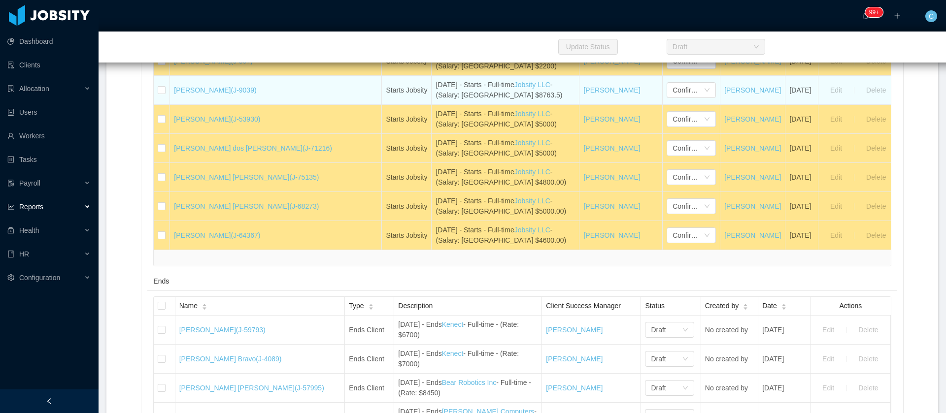
scroll to position [709, 0]
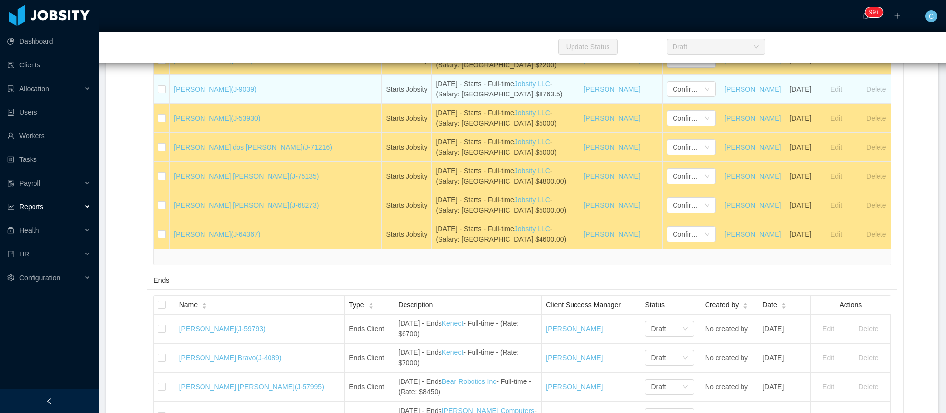
drag, startPoint x: 438, startPoint y: 93, endPoint x: 427, endPoint y: 95, distance: 10.5
click at [436, 95] on div "[DATE] - Starts - Full-time Jobsity LLC - (Salary: [GEOGRAPHIC_DATA] $8763.5)" at bounding box center [505, 89] width 139 height 21
drag, startPoint x: 421, startPoint y: 94, endPoint x: 435, endPoint y: 94, distance: 14.3
click at [436, 94] on div "October 1st - Starts - Full-time Jobsity LLC - (Salary: USA $8763.5)" at bounding box center [505, 89] width 139 height 21
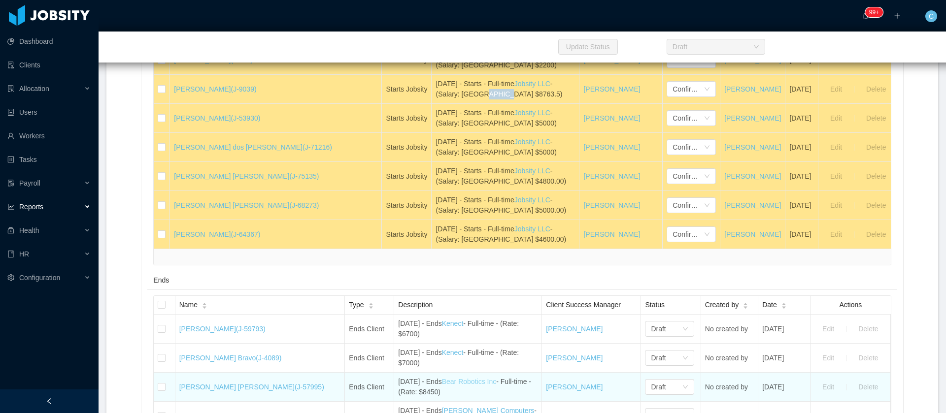
copy div "8763.5"
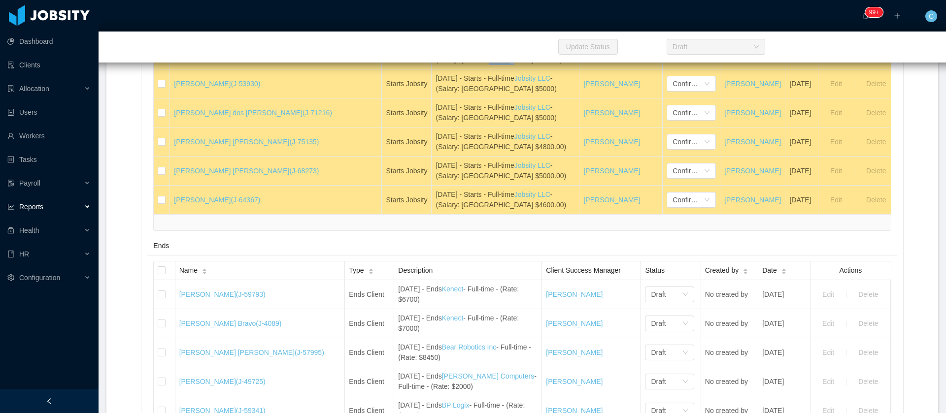
scroll to position [744, 0]
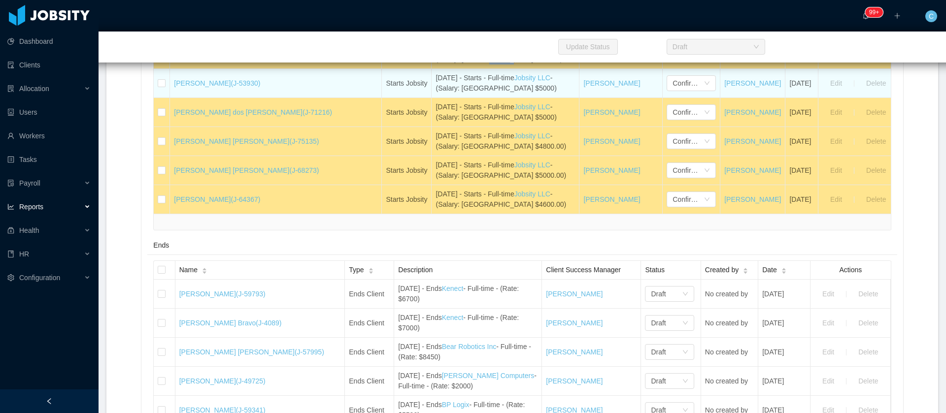
drag, startPoint x: 269, startPoint y: 82, endPoint x: 173, endPoint y: 90, distance: 95.4
click at [173, 90] on tr "Lucas Garcia (J-53930) Starts Jobsity October 10th - Starts - Full-time Jobsity…" at bounding box center [526, 83] width 745 height 29
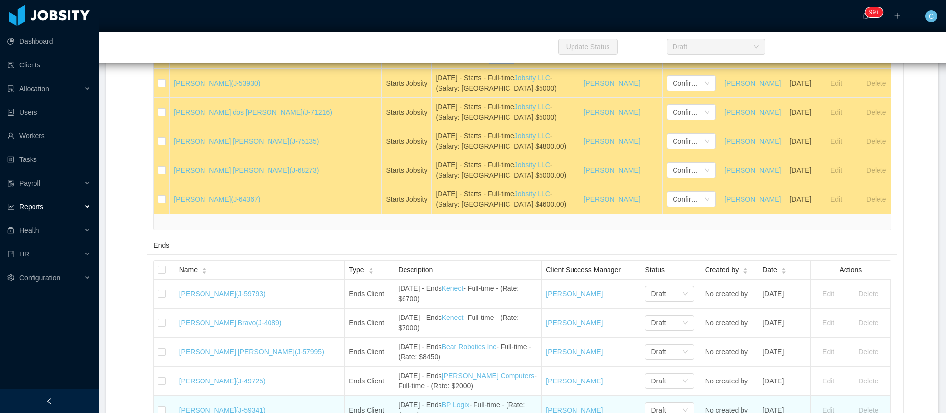
copy tr "Lucas Garcia (J-53930)"
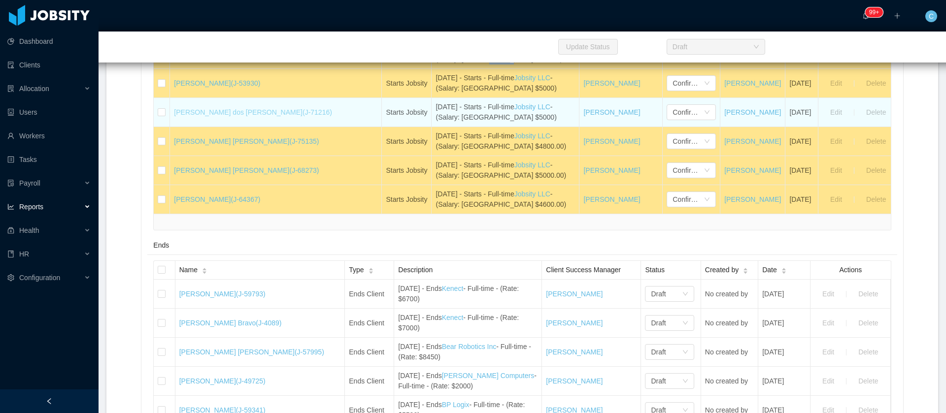
drag, startPoint x: 284, startPoint y: 115, endPoint x: 315, endPoint y: 116, distance: 30.6
click at [315, 116] on tr "Luiz Henrique Naspolini dos Santos (J-71216) Starts Jobsity October 17th - Star…" at bounding box center [526, 112] width 745 height 29
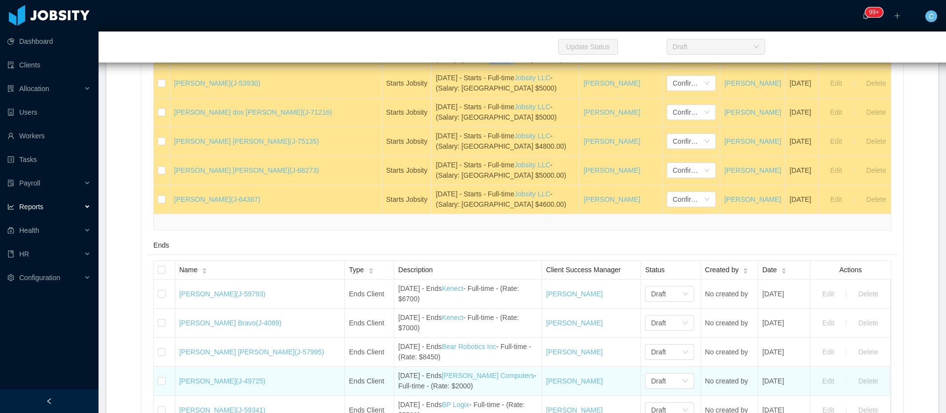
copy tr "Luiz Henrique Naspolini dos Santos (J-71216)"
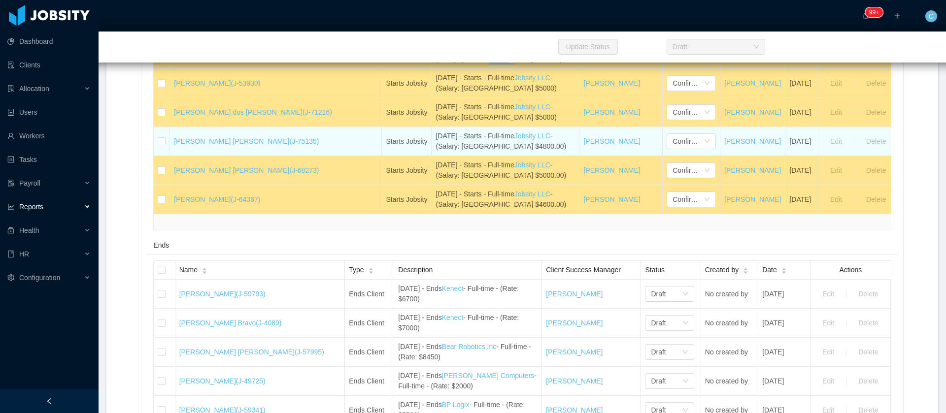
drag, startPoint x: 296, startPoint y: 141, endPoint x: 175, endPoint y: 146, distance: 120.8
click at [175, 146] on td "Daniel David Batista Baez (J-75135)" at bounding box center [276, 141] width 212 height 29
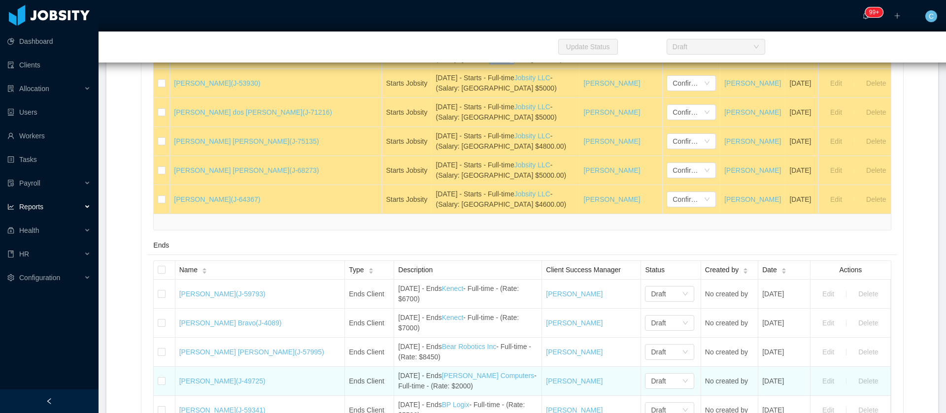
copy link "Daniel David Batista Baez (J-75135)"
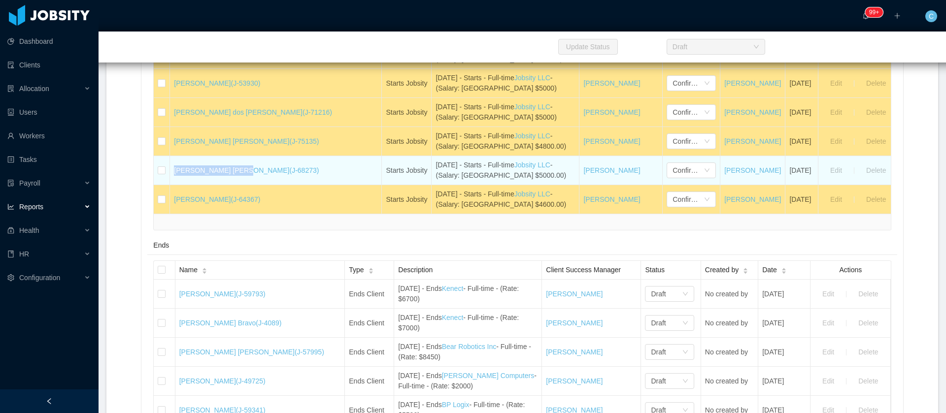
drag, startPoint x: 177, startPoint y: 171, endPoint x: 235, endPoint y: 178, distance: 58.5
click at [235, 178] on td "Lucas Fraga Trentin (J-68273)" at bounding box center [276, 170] width 212 height 29
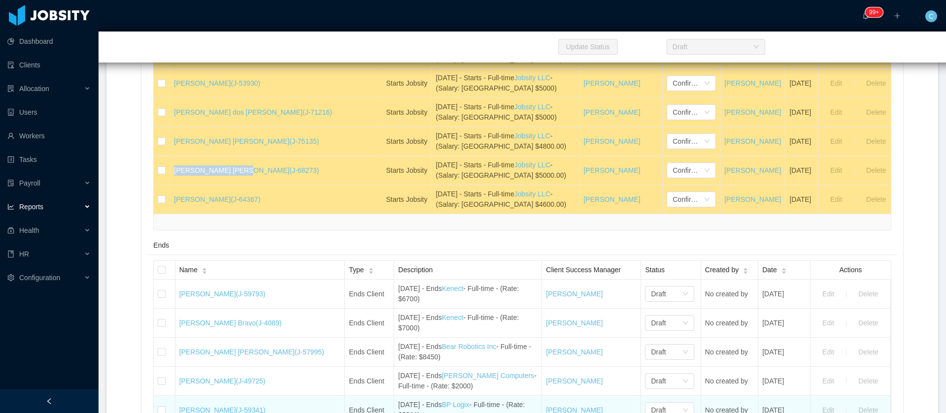
copy link "Lucas Fraga Trentin"
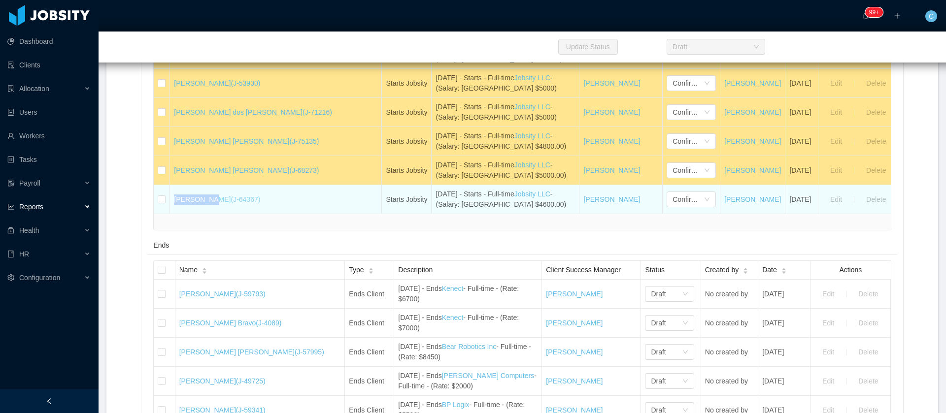
drag, startPoint x: 175, startPoint y: 203, endPoint x: 209, endPoint y: 203, distance: 34.5
click at [209, 203] on td "Jose Mejia (J-64367)" at bounding box center [276, 199] width 212 height 29
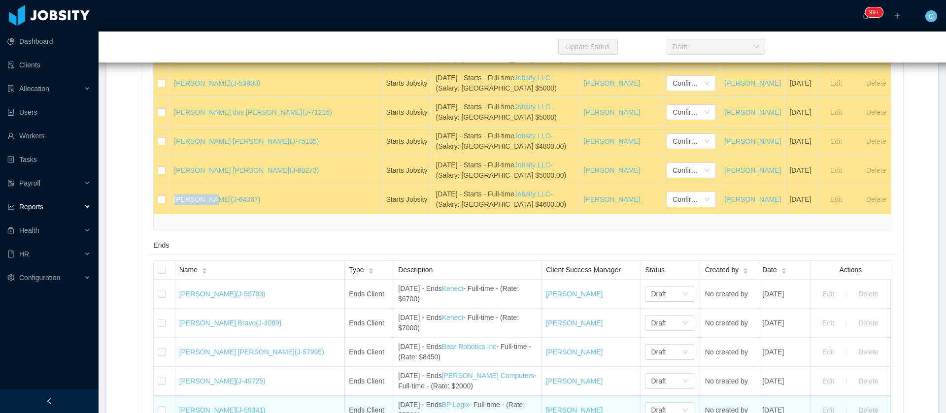
copy link "Jose Mejia"
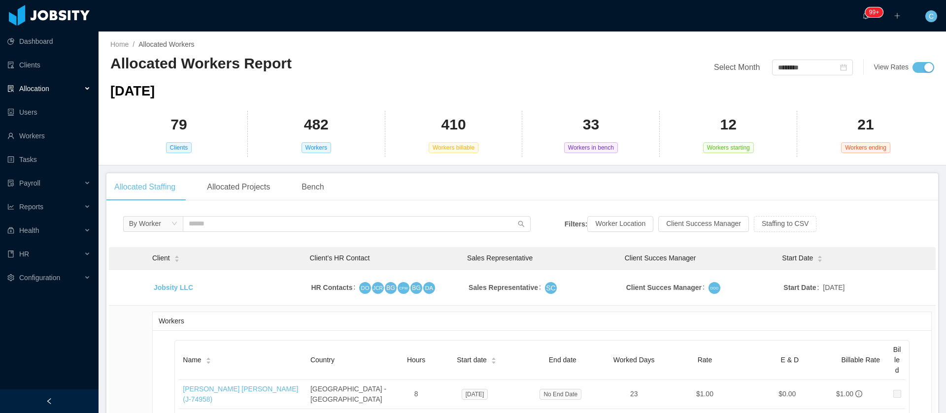
scroll to position [7924, 0]
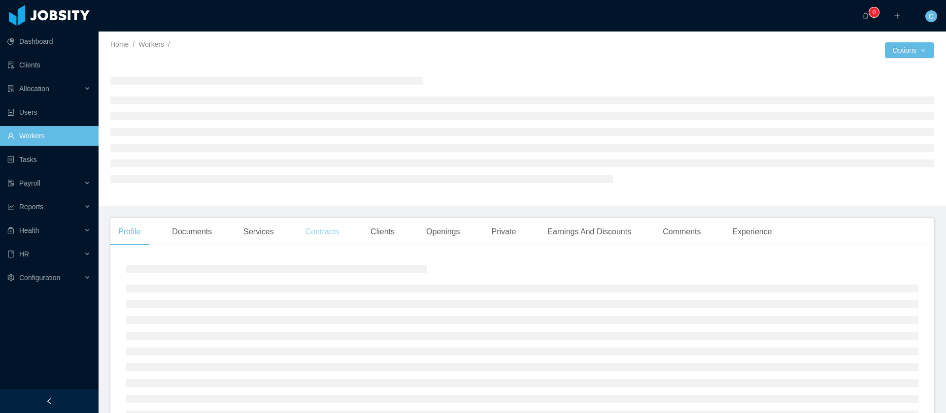
click at [320, 230] on main "Home / Workers / / Options Profile Documents Services Contracts Clients Opening…" at bounding box center [522, 223] width 847 height 382
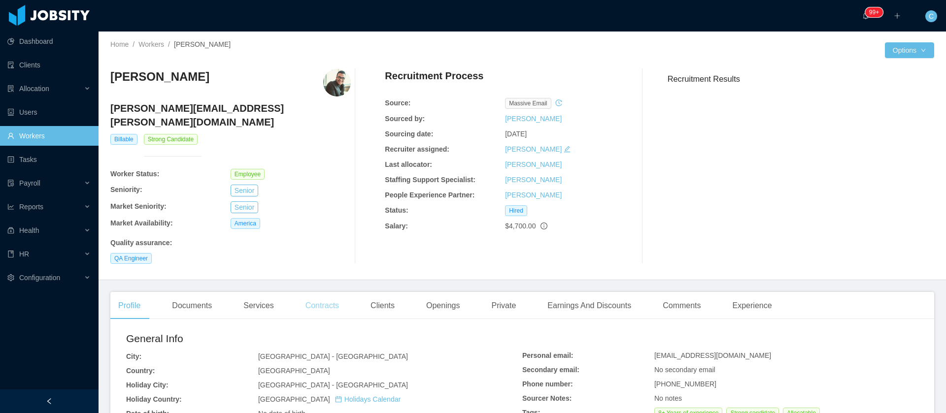
click at [324, 292] on div "Contracts" at bounding box center [322, 306] width 49 height 28
